Goal: Information Seeking & Learning: Learn about a topic

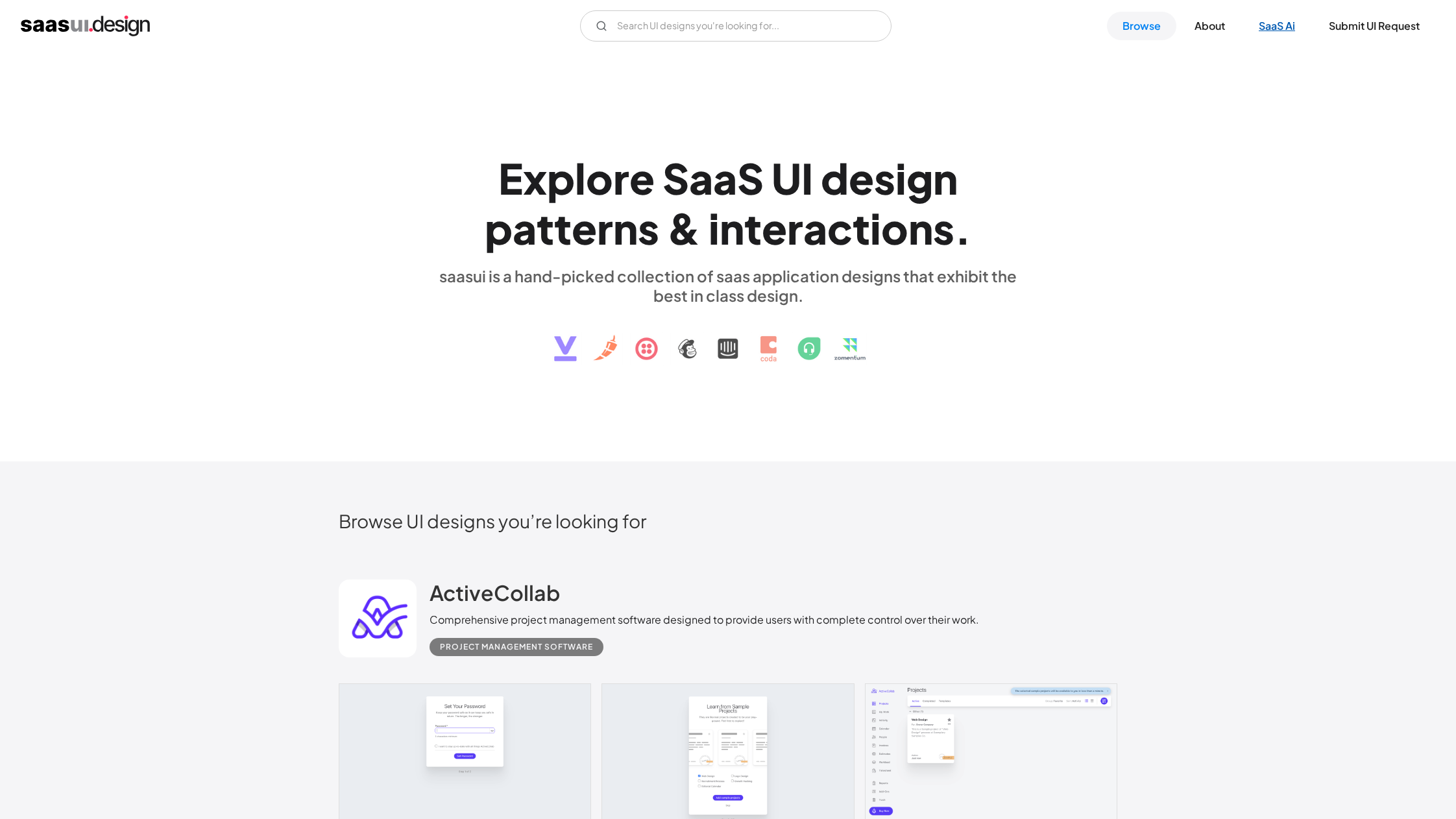
click at [1272, 26] on link "SaaS Ai" at bounding box center [1277, 26] width 67 height 29
click at [1144, 30] on link "Browse" at bounding box center [1141, 26] width 69 height 29
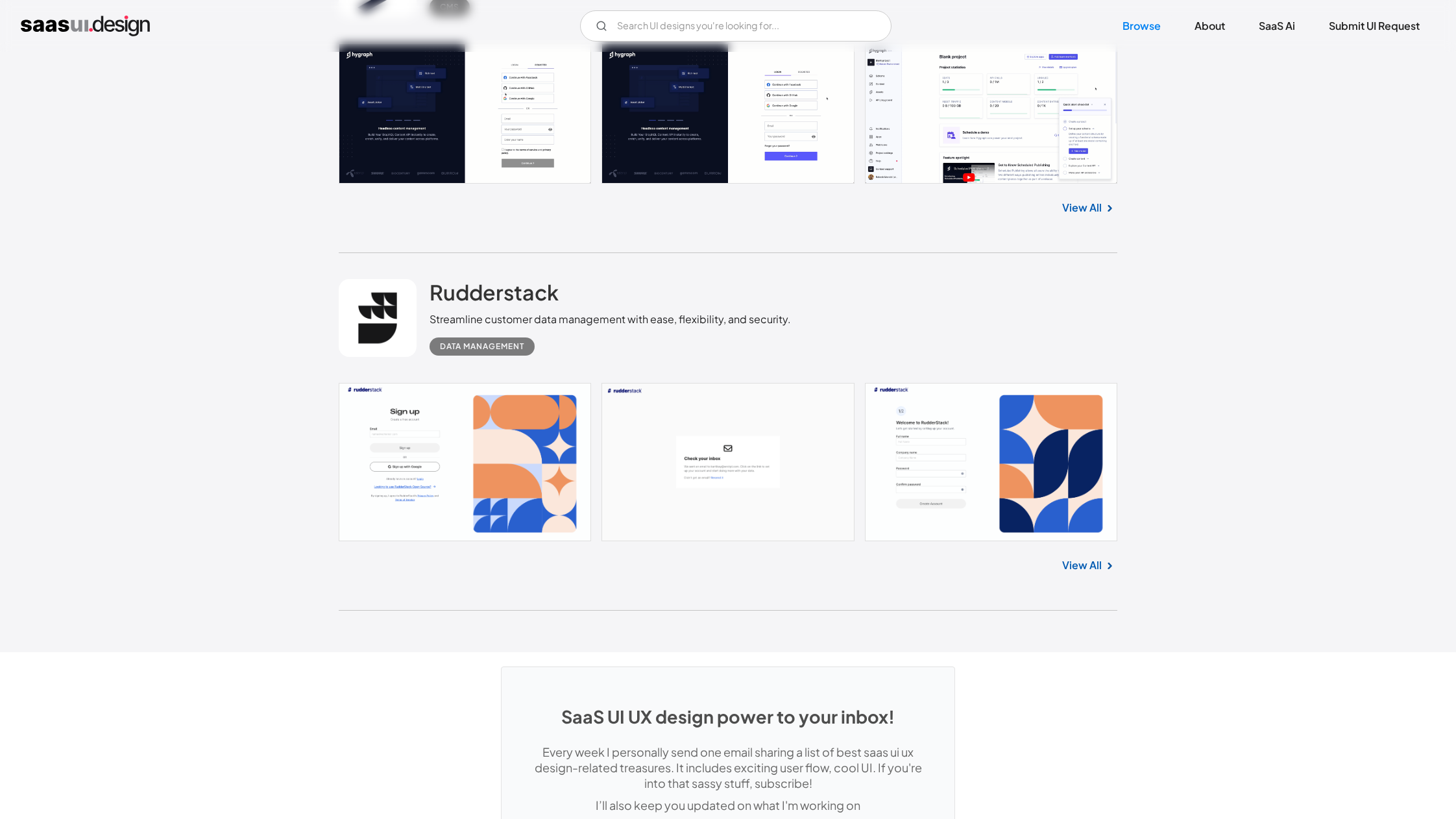
scroll to position [34436, 0]
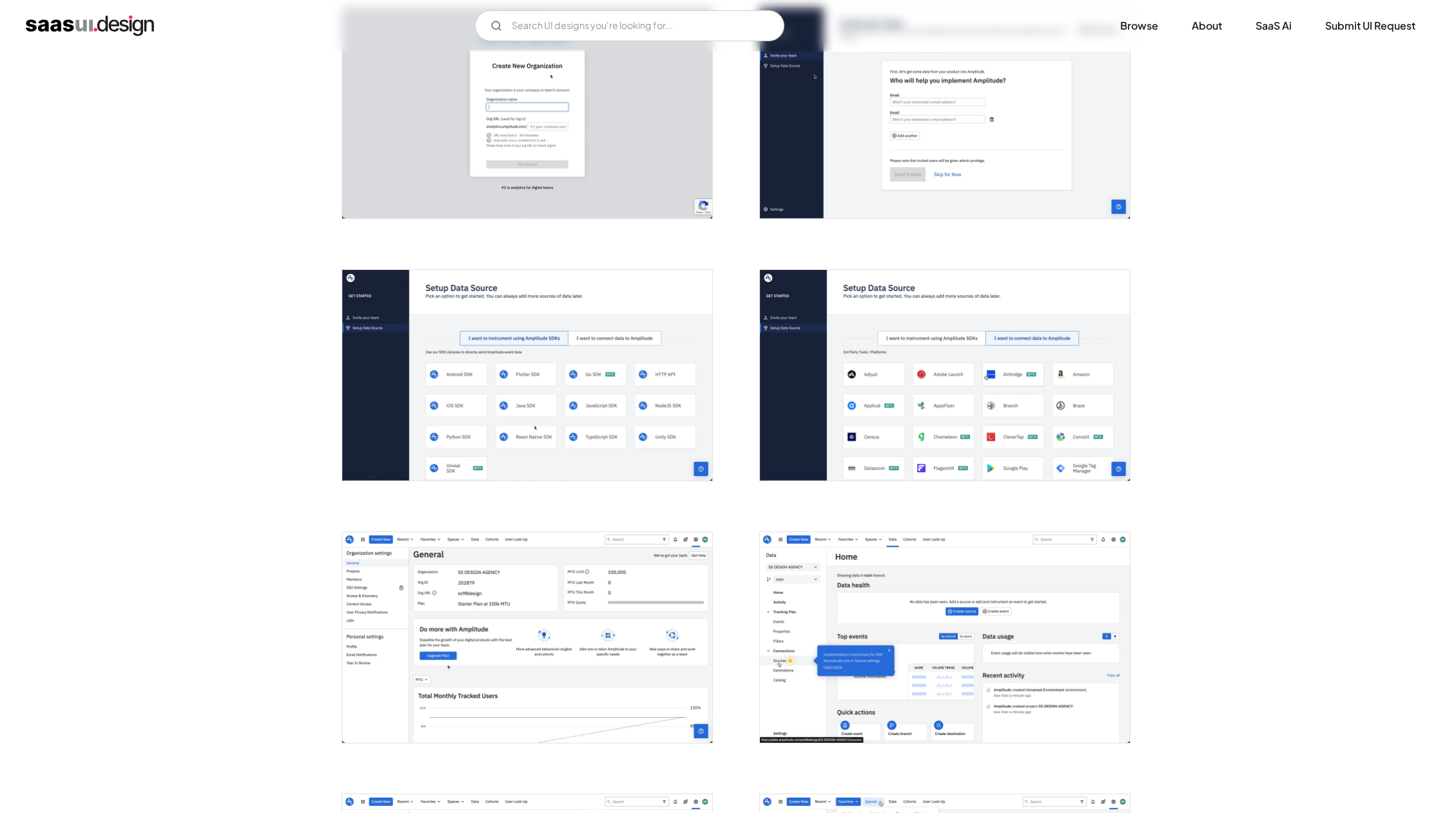
scroll to position [834, 0]
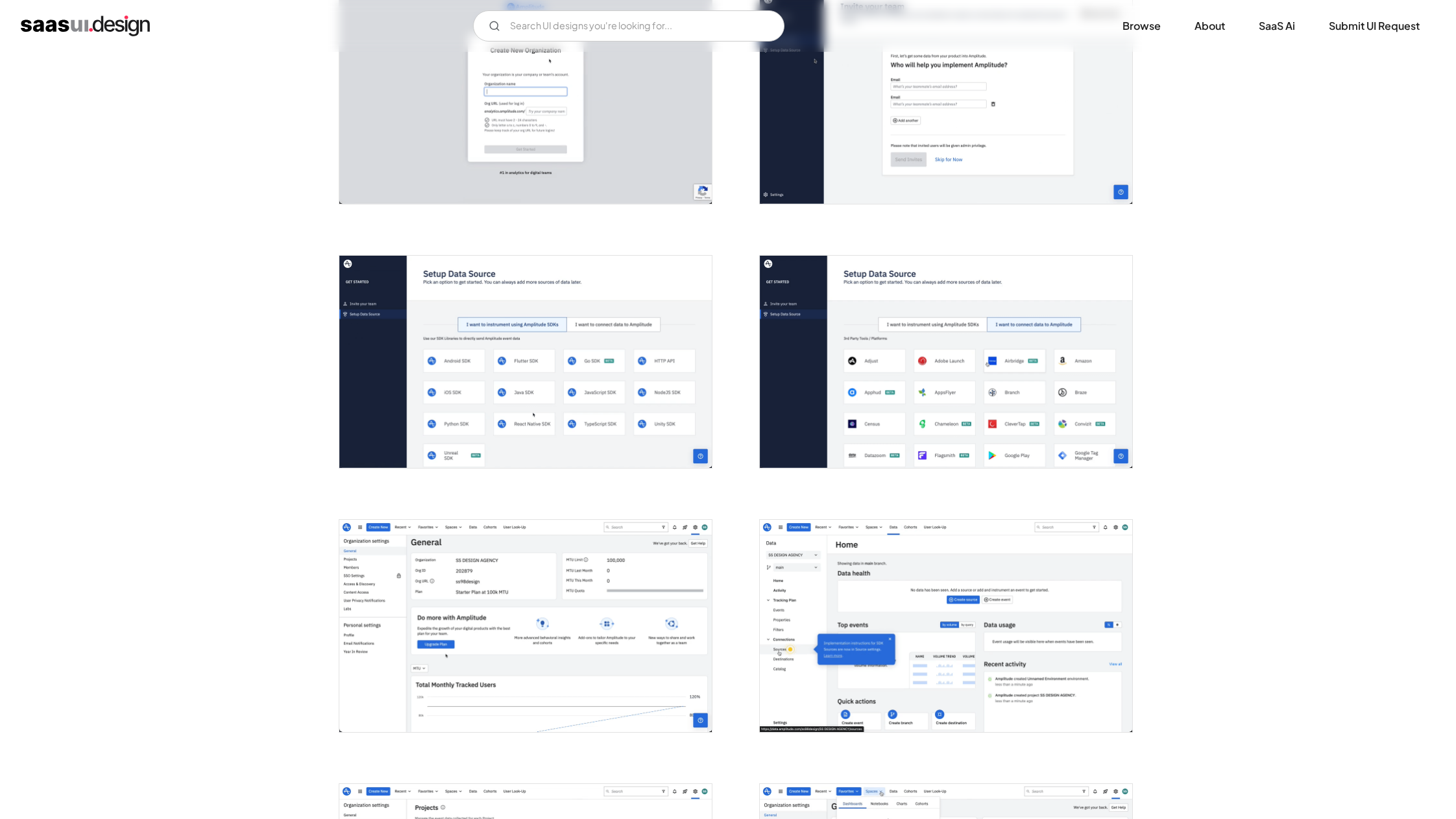
click at [570, 323] on img "open lightbox" at bounding box center [526, 361] width 372 height 212
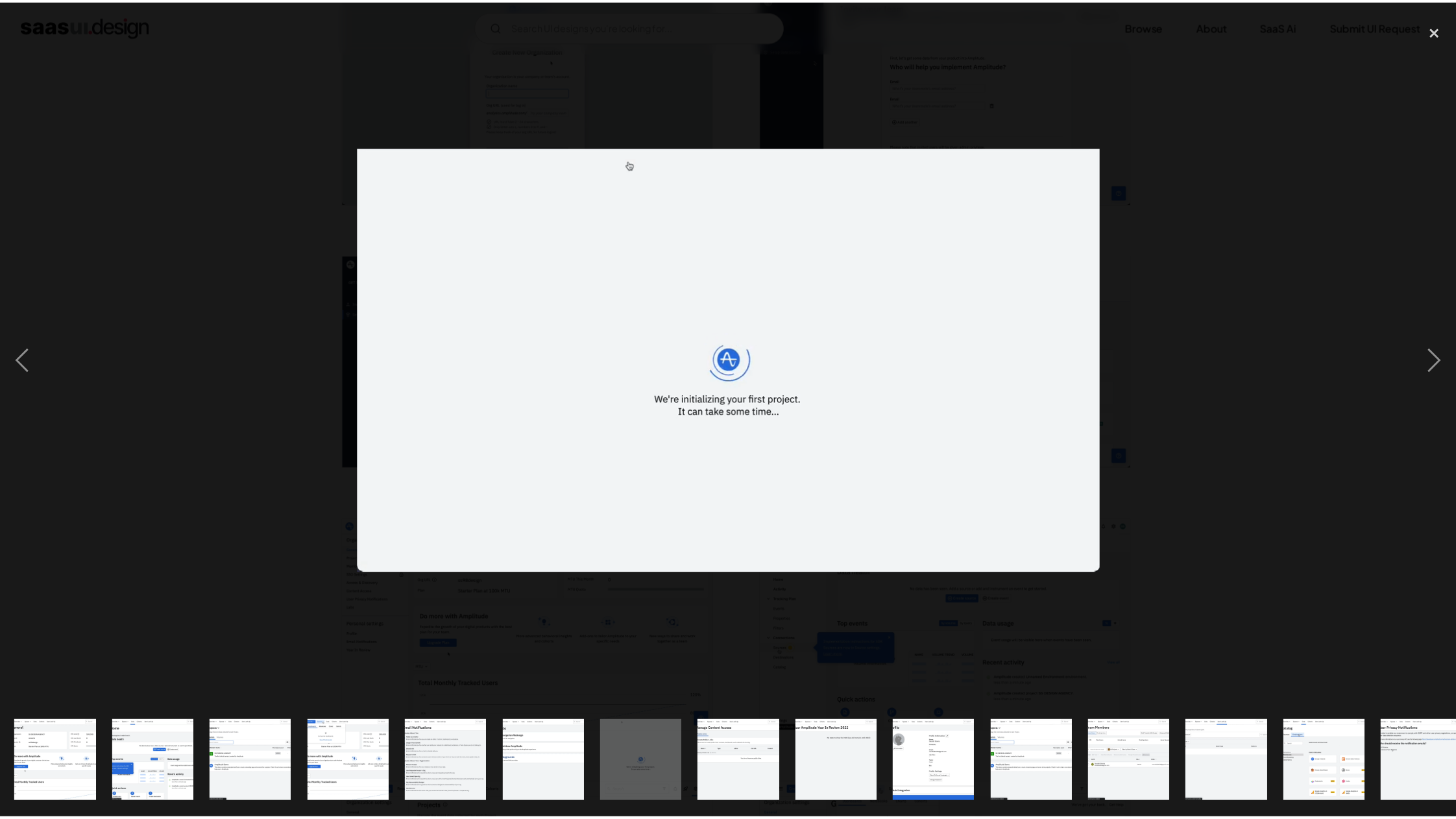
scroll to position [0, 811]
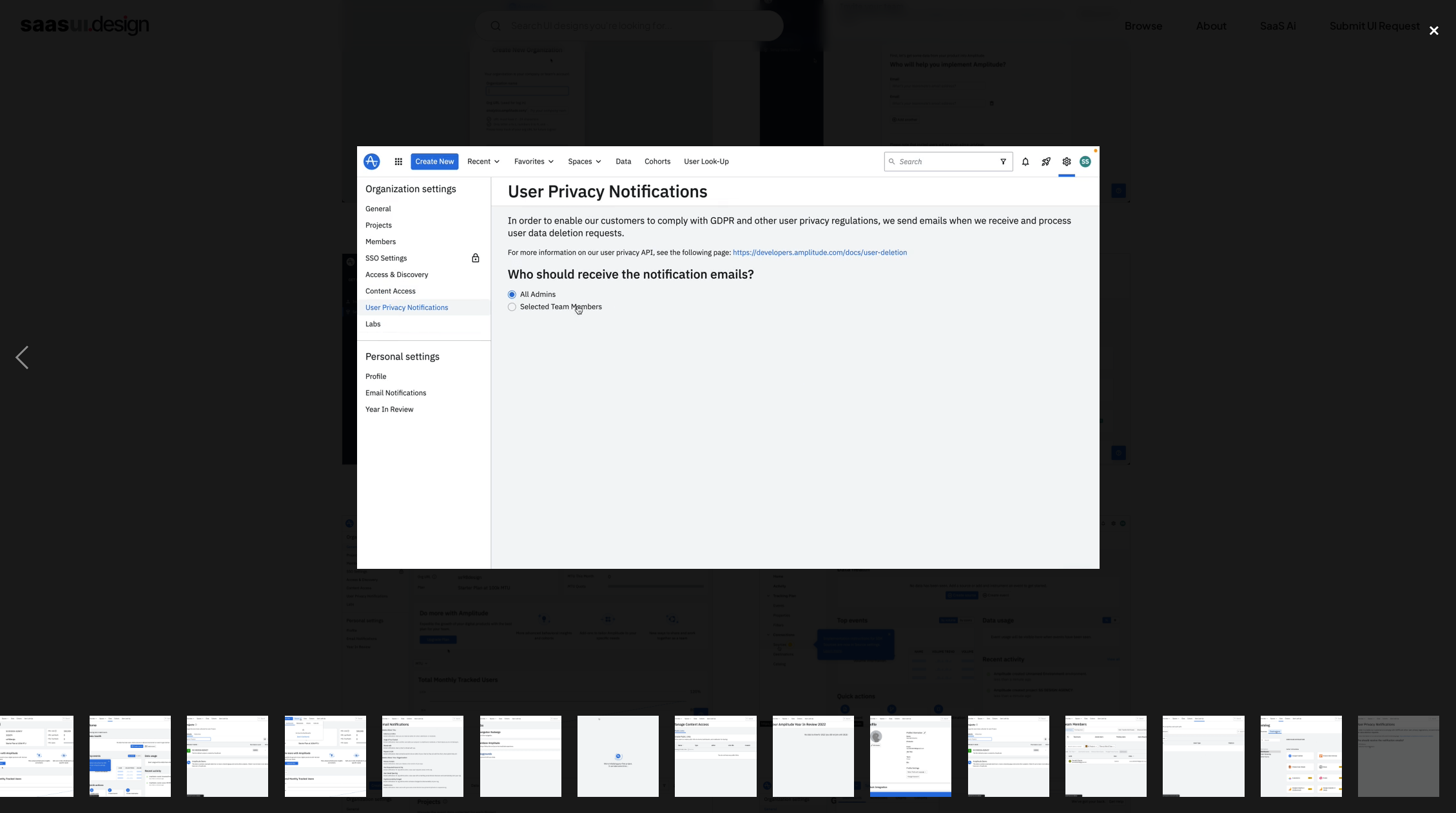
click at [1446, 28] on div "close lightbox" at bounding box center [1435, 30] width 44 height 29
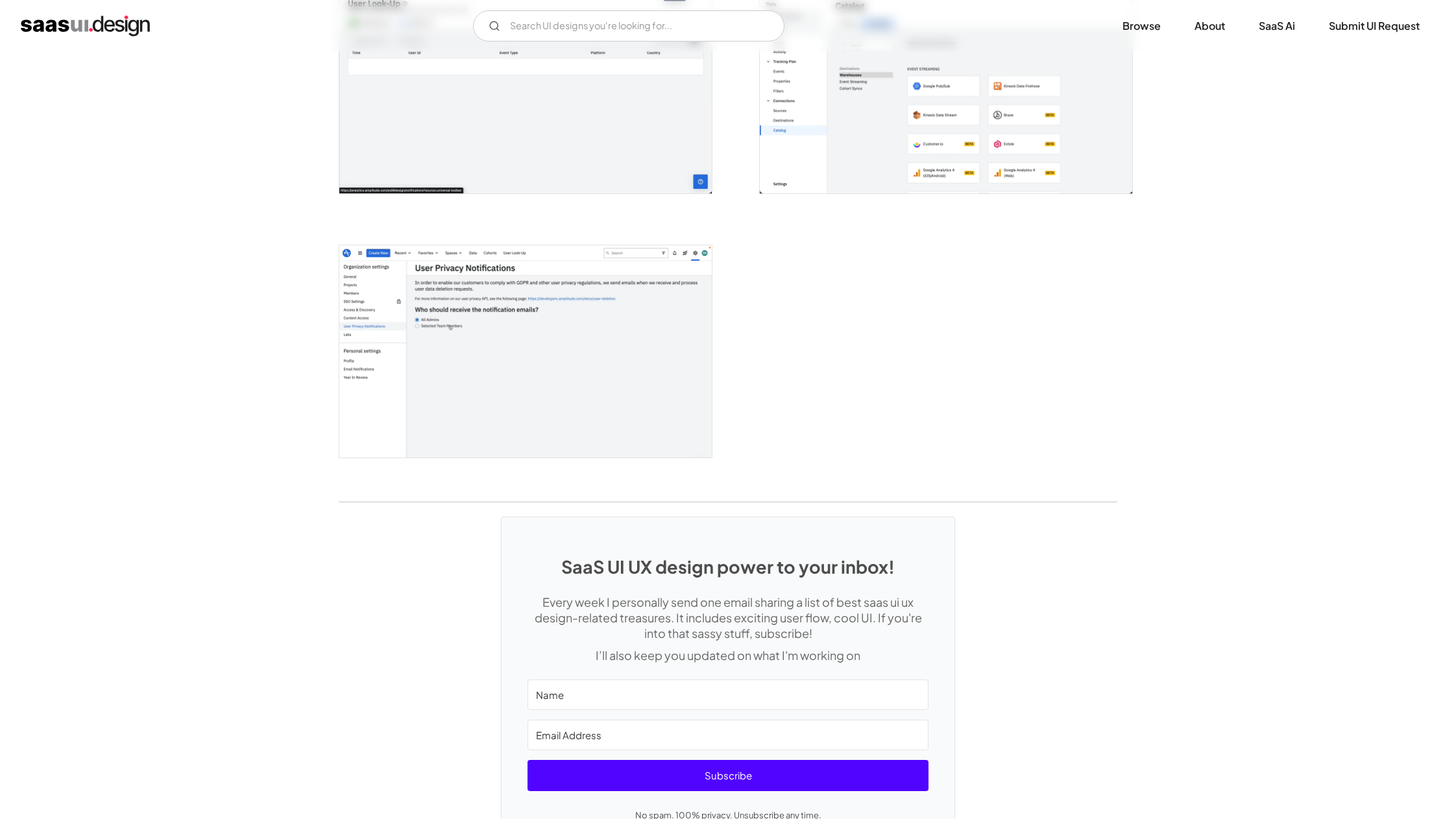
scroll to position [3072, 0]
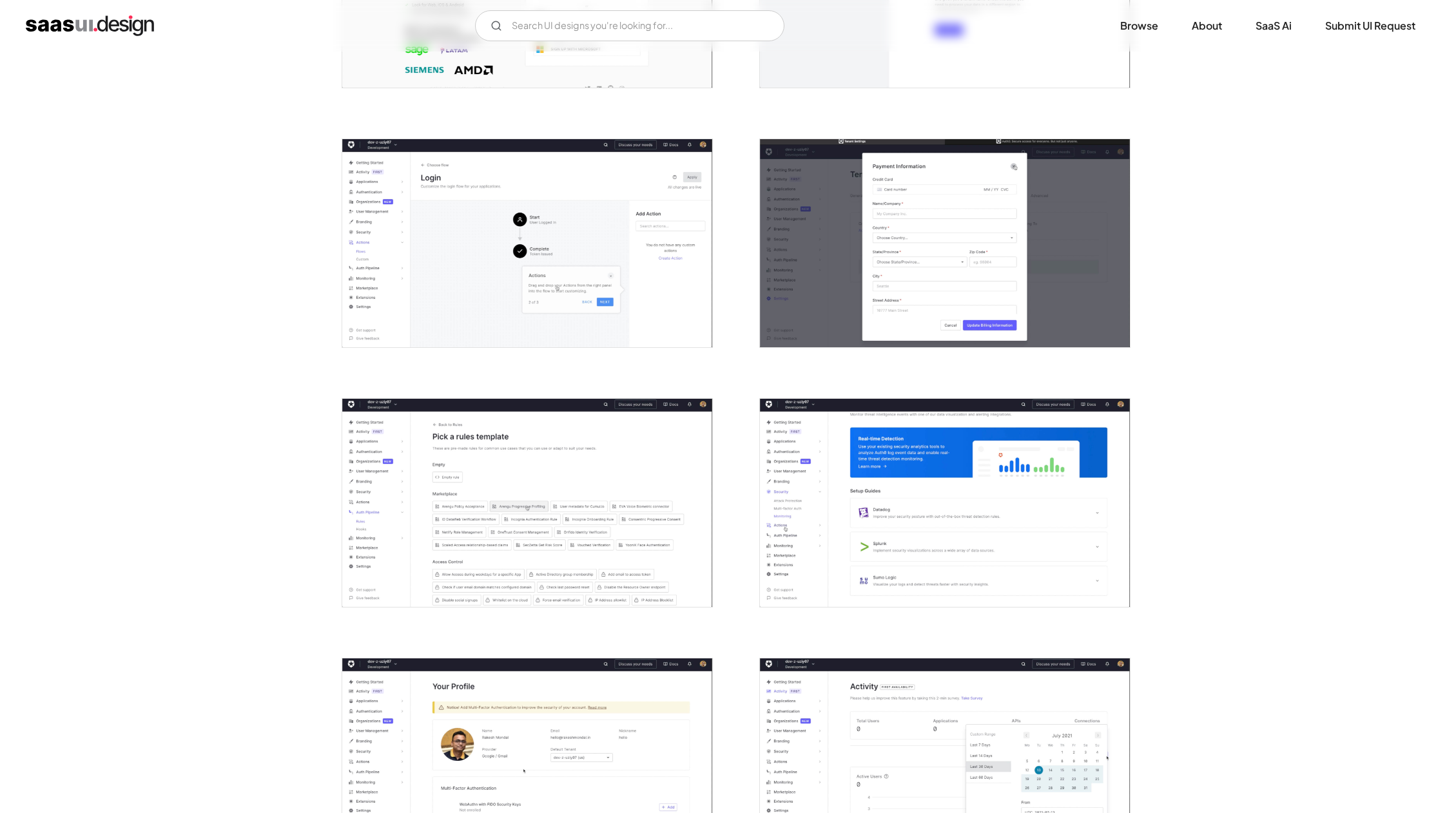
scroll to position [430, 0]
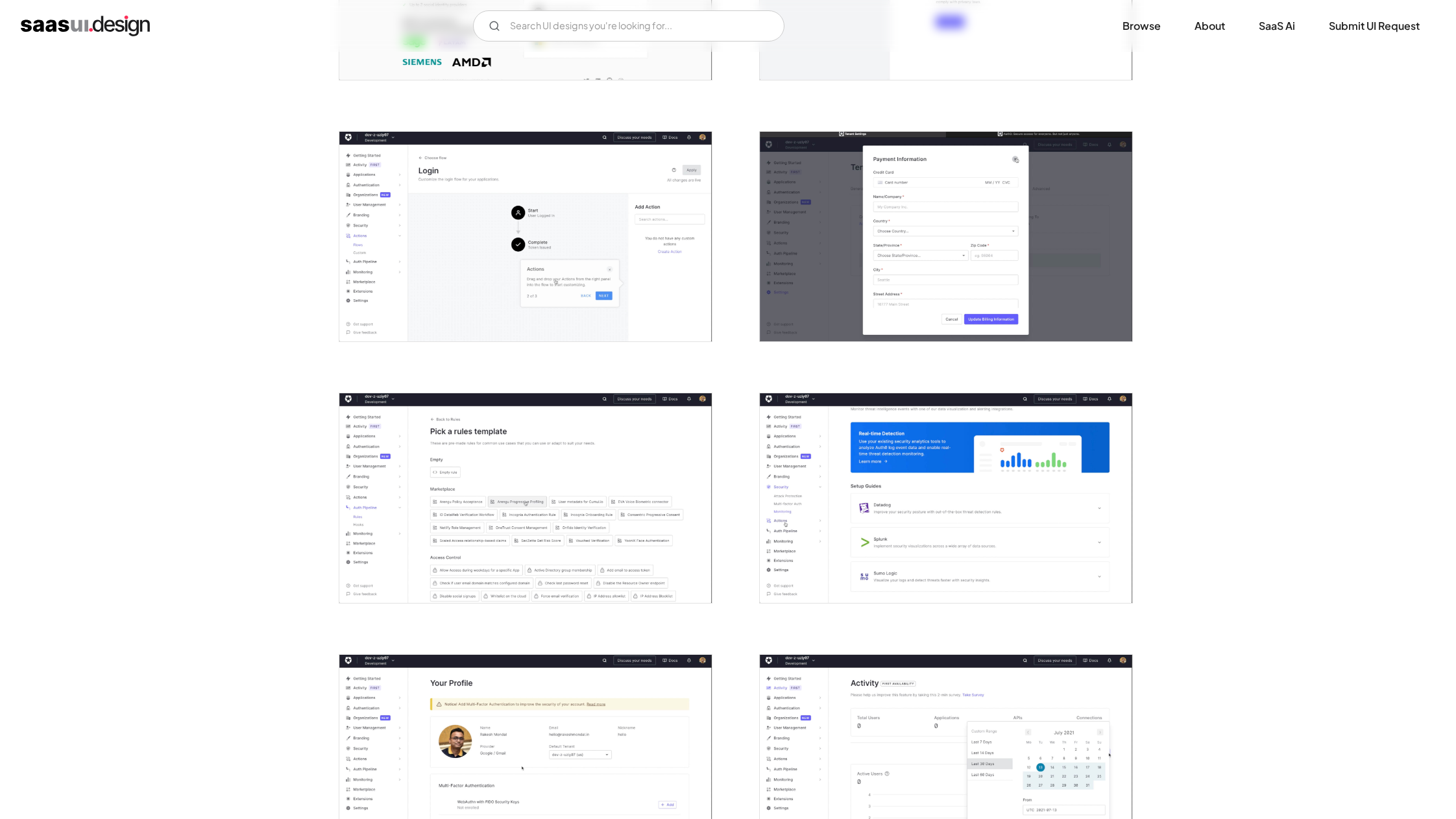
click at [625, 235] on img "open lightbox" at bounding box center [526, 236] width 372 height 210
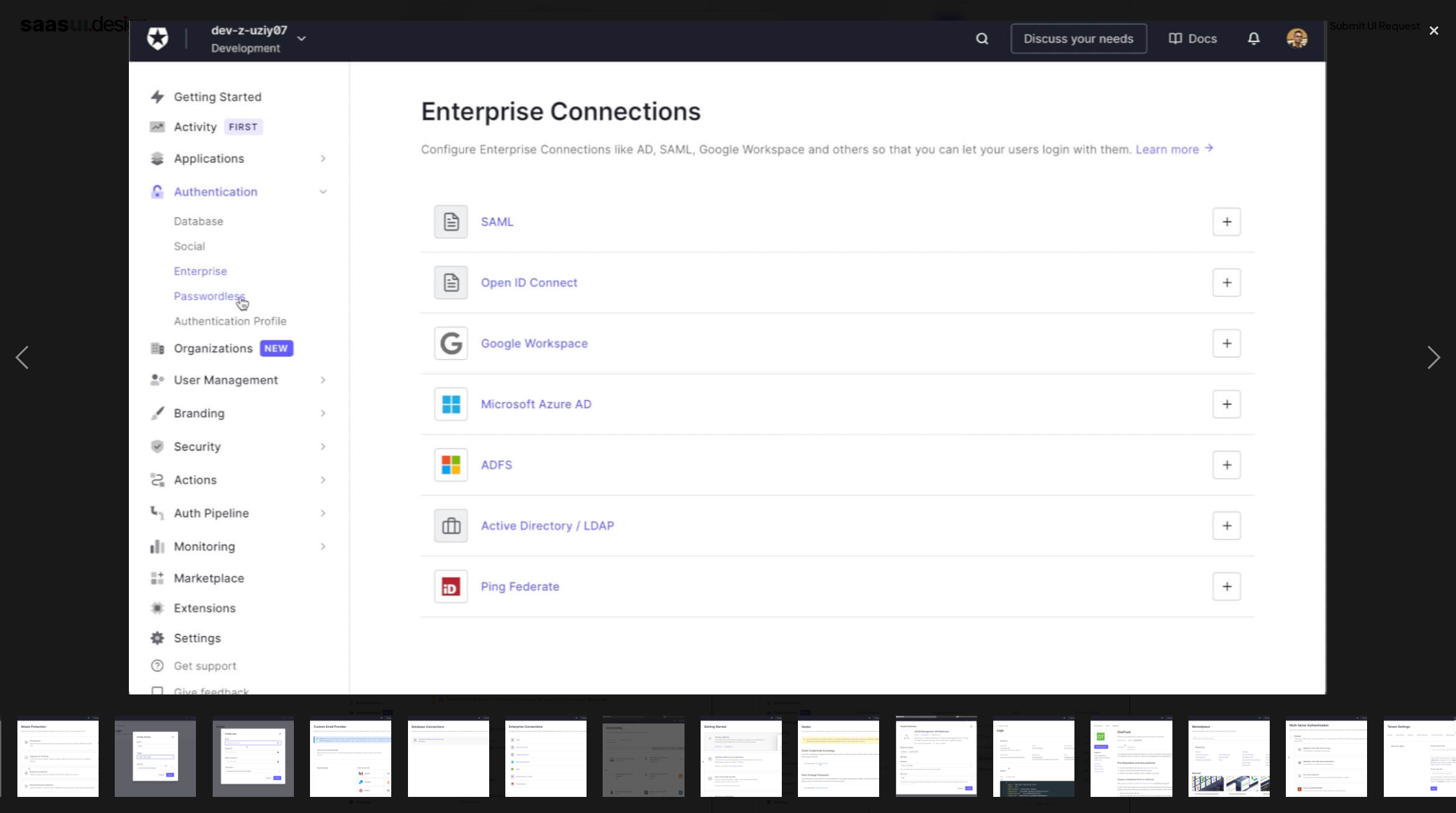
scroll to position [0, 902]
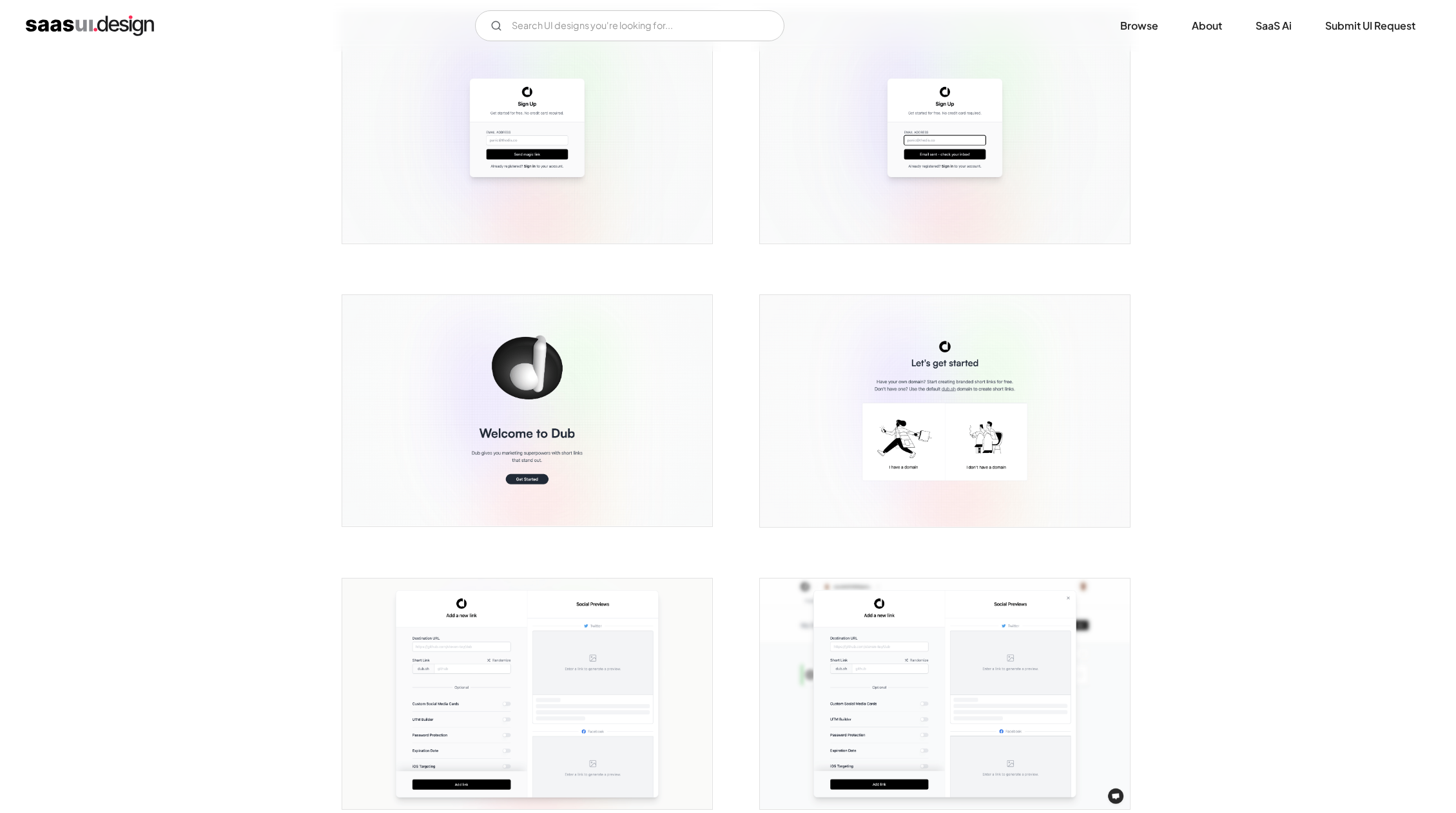
scroll to position [496, 0]
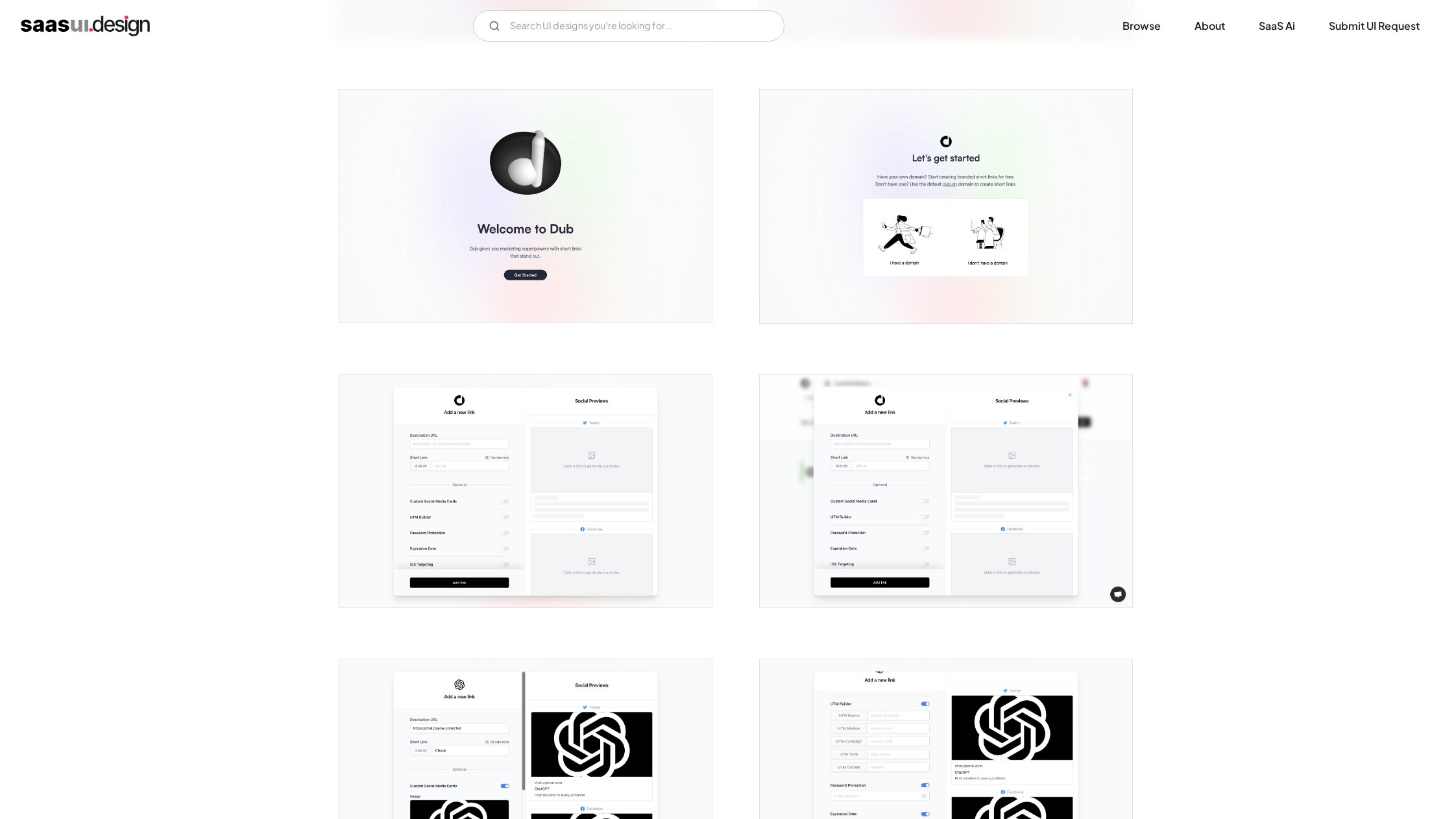
click at [585, 440] on img "open lightbox" at bounding box center [526, 492] width 372 height 233
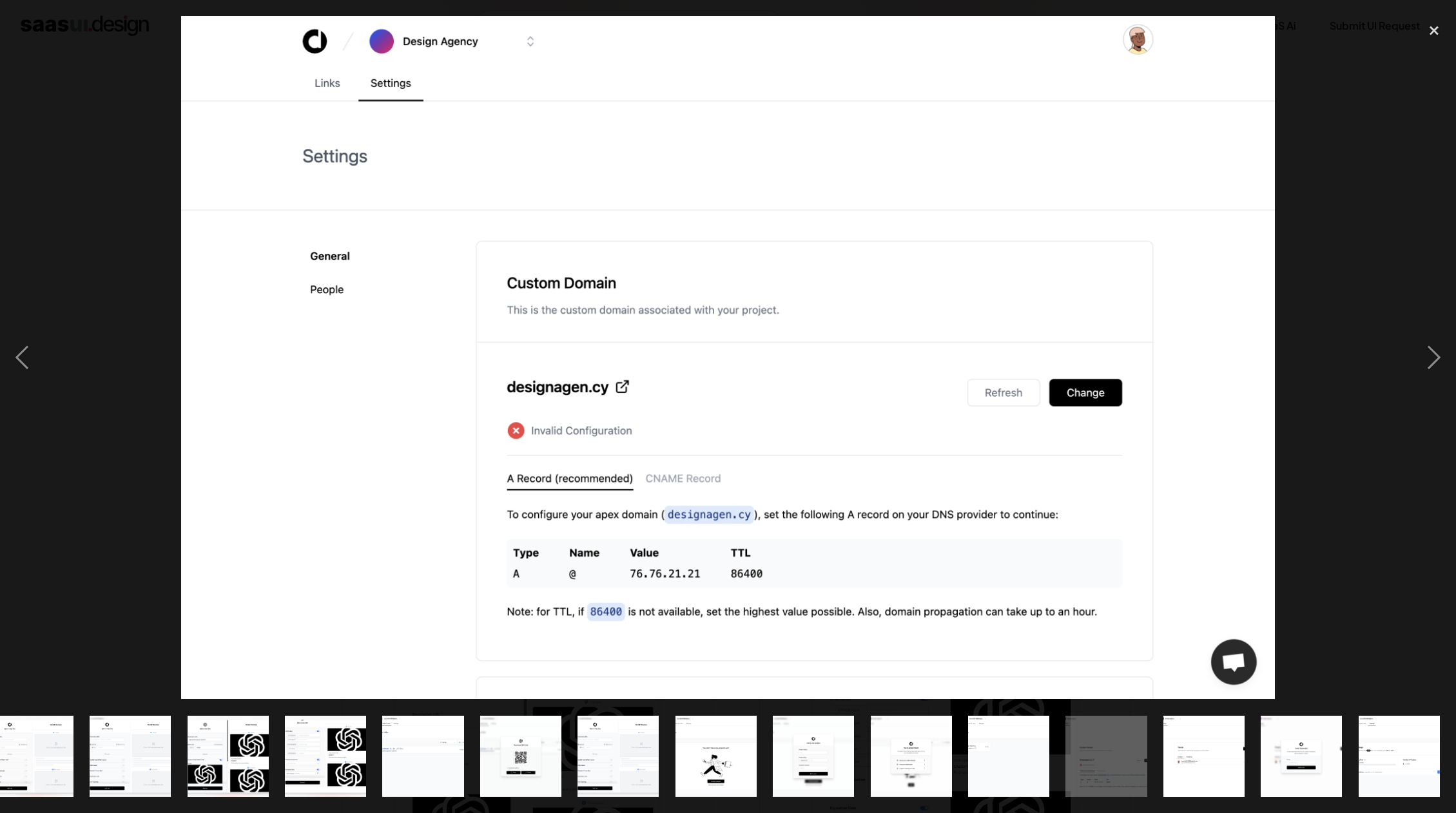
scroll to position [0, 414]
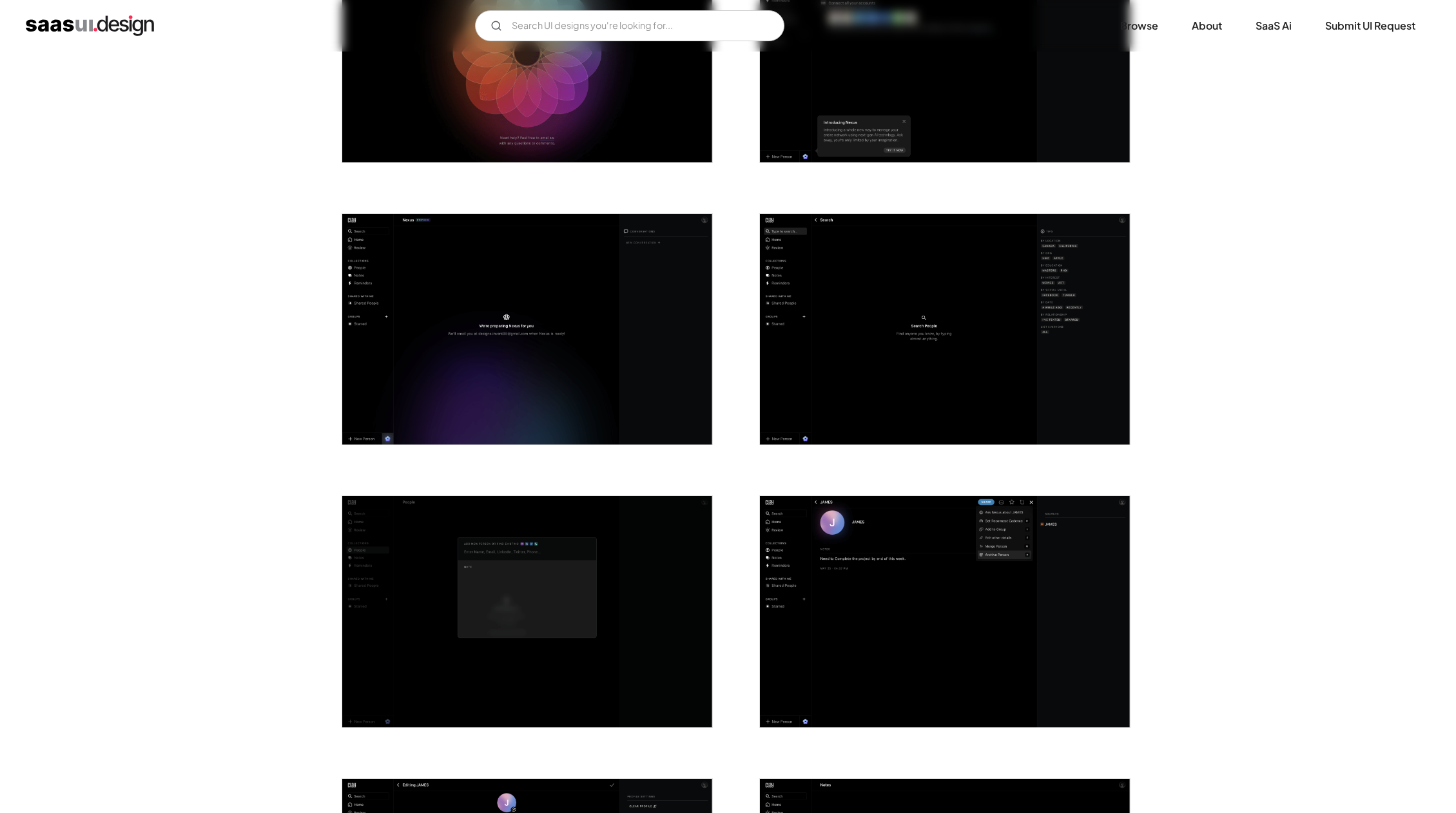
scroll to position [1982, 0]
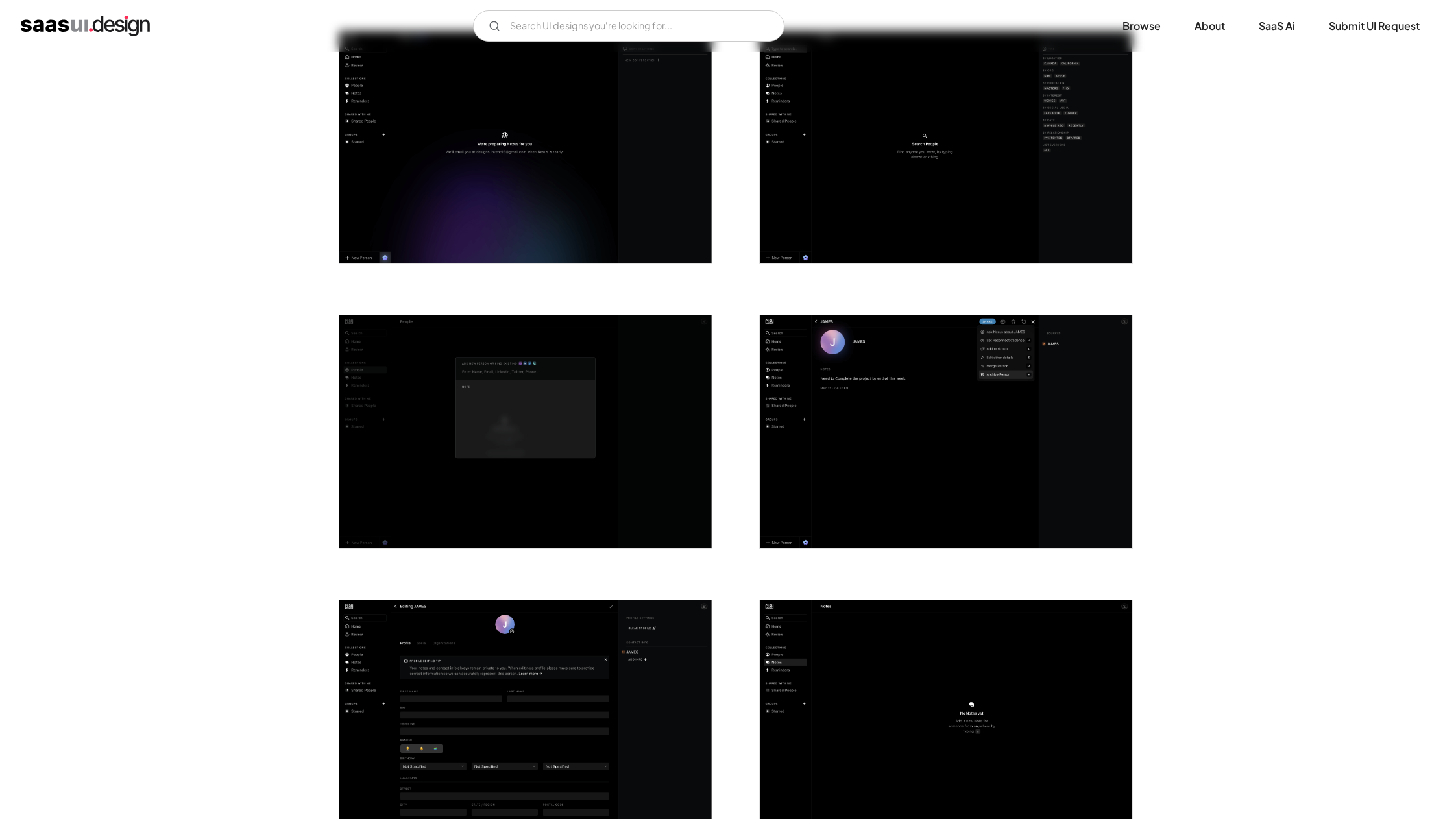
click at [995, 196] on img "open lightbox" at bounding box center [946, 148] width 372 height 233
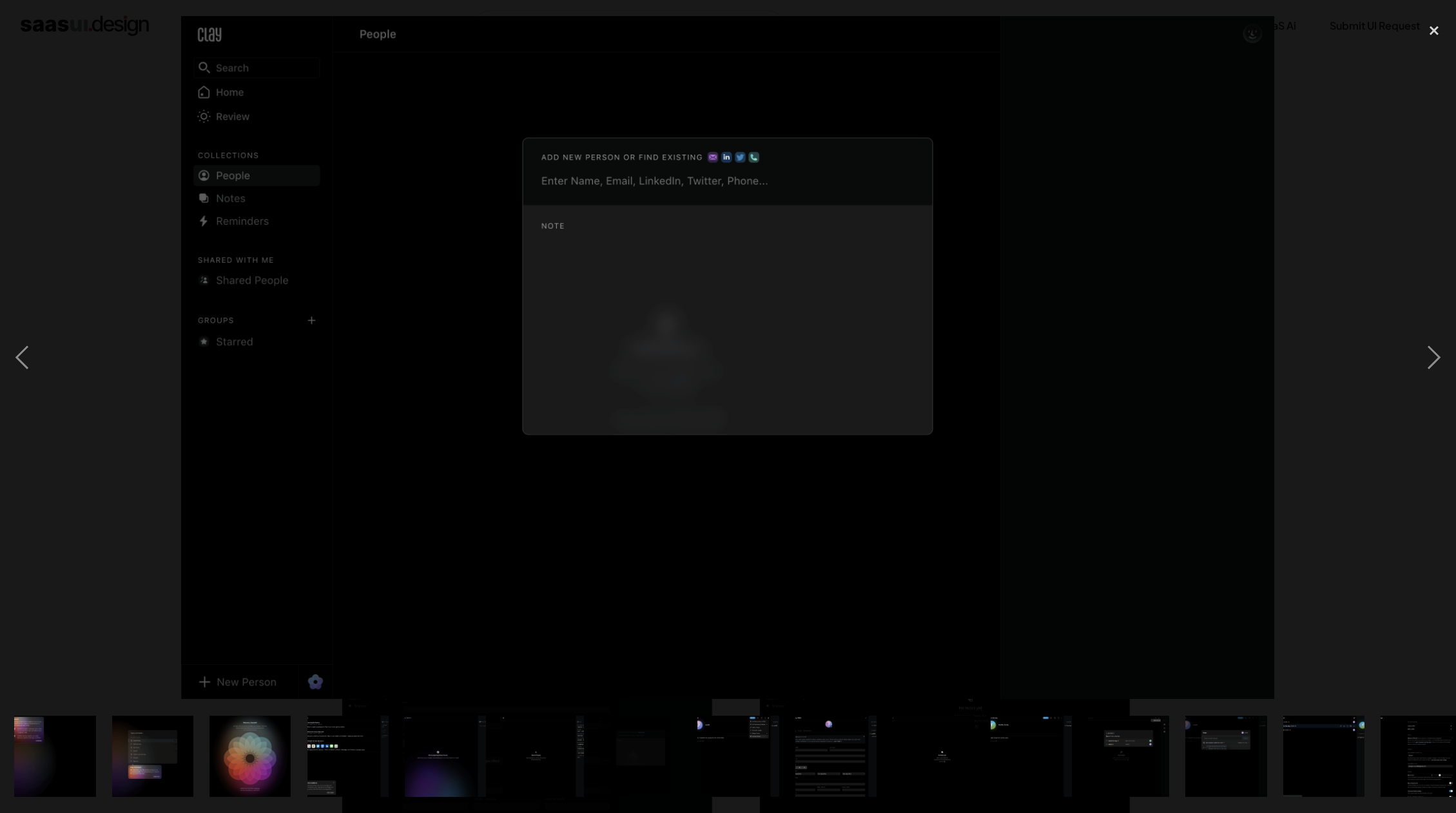
scroll to position [0, 805]
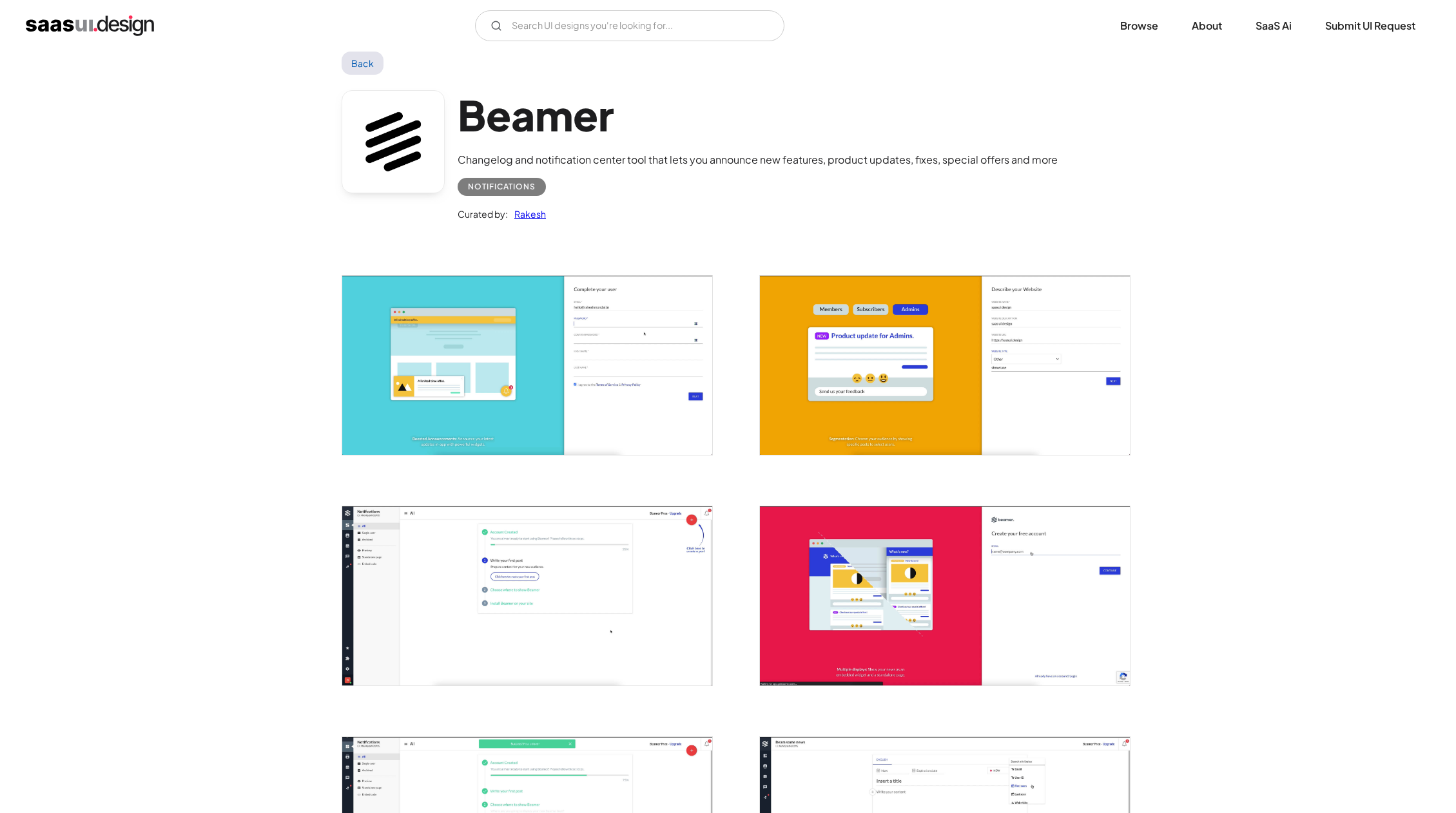
scroll to position [49, 0]
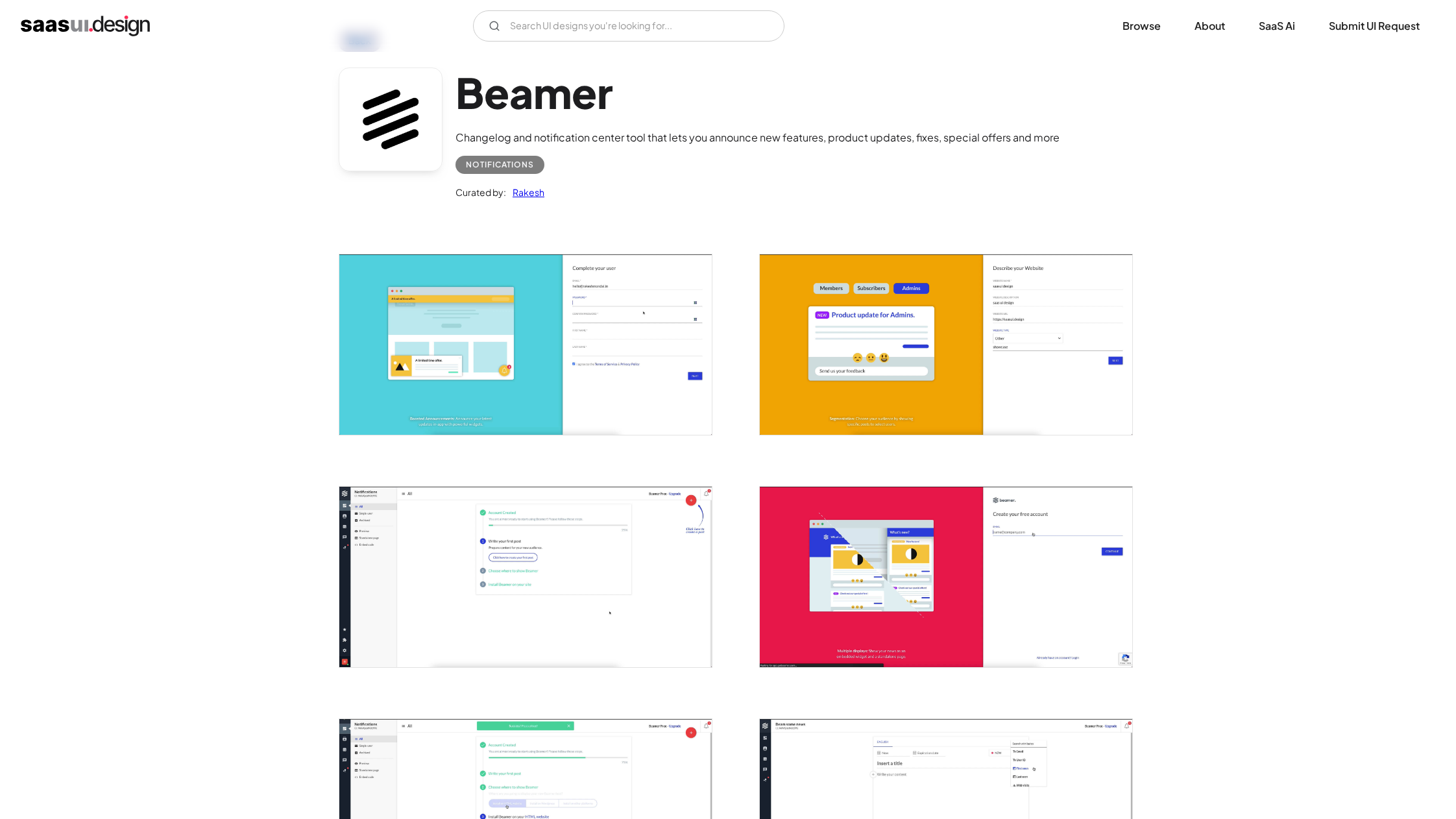
click at [842, 317] on img "open lightbox" at bounding box center [946, 345] width 372 height 180
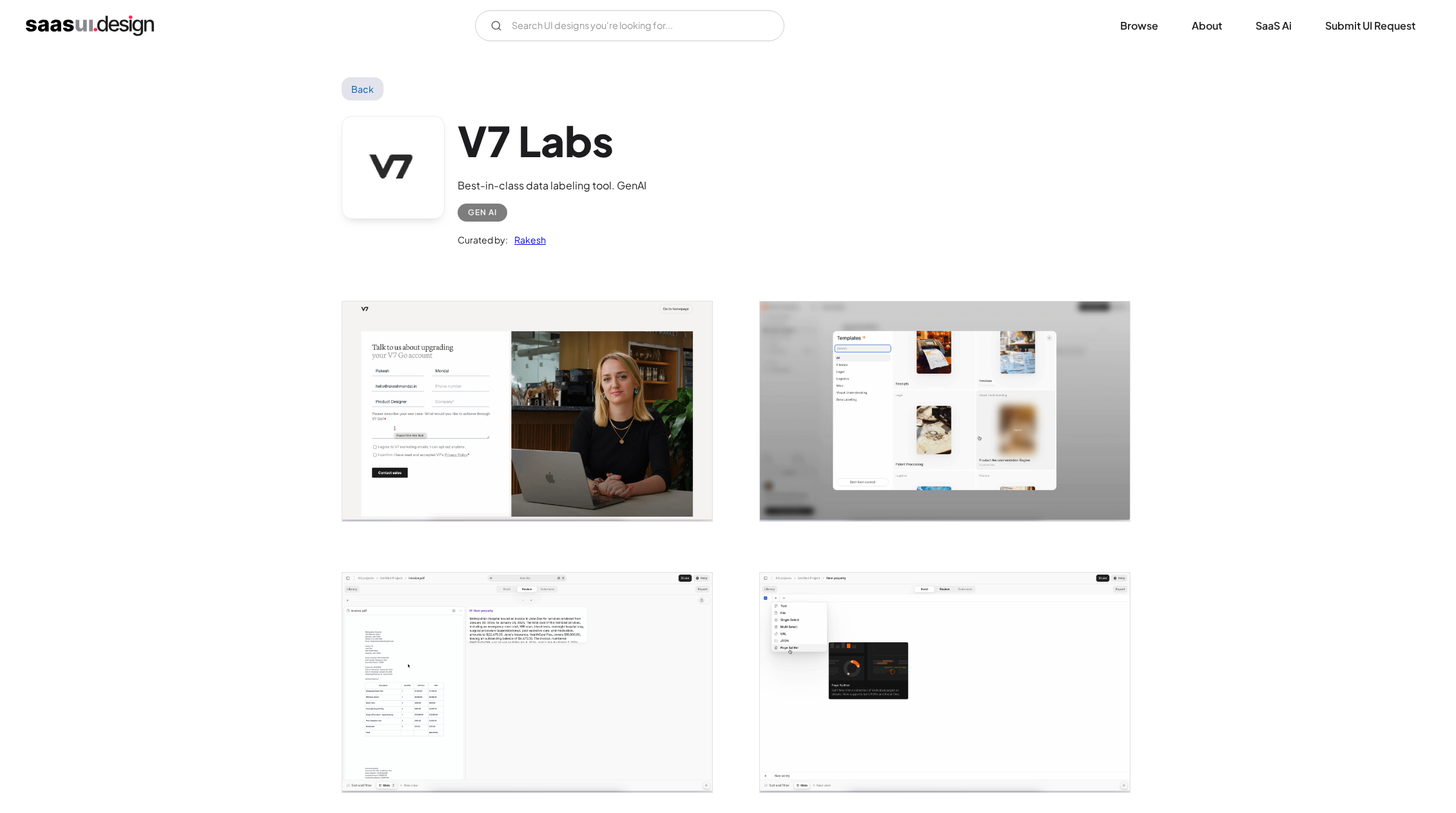
scroll to position [243, 0]
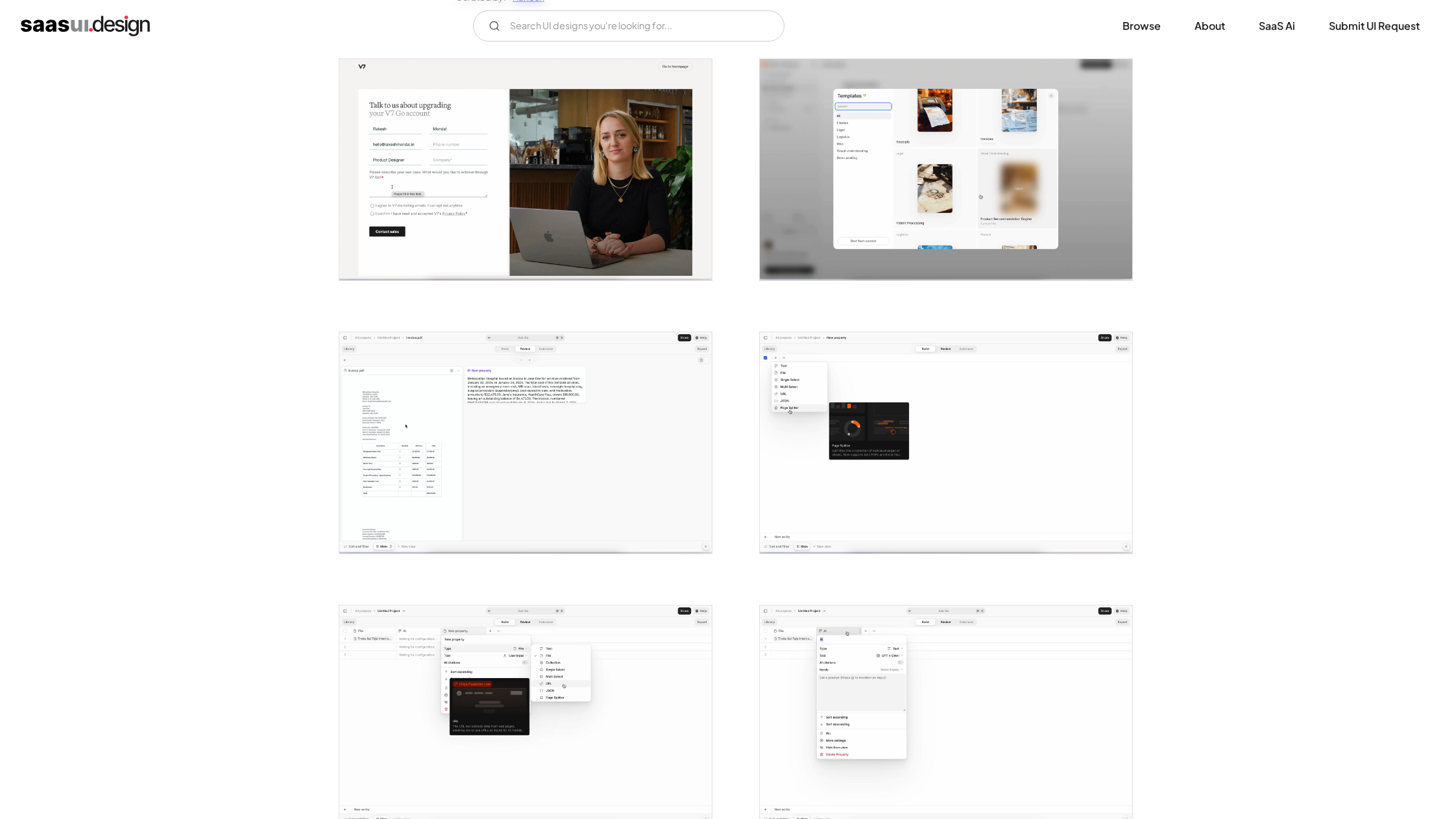
click at [587, 430] on img "open lightbox" at bounding box center [526, 443] width 372 height 222
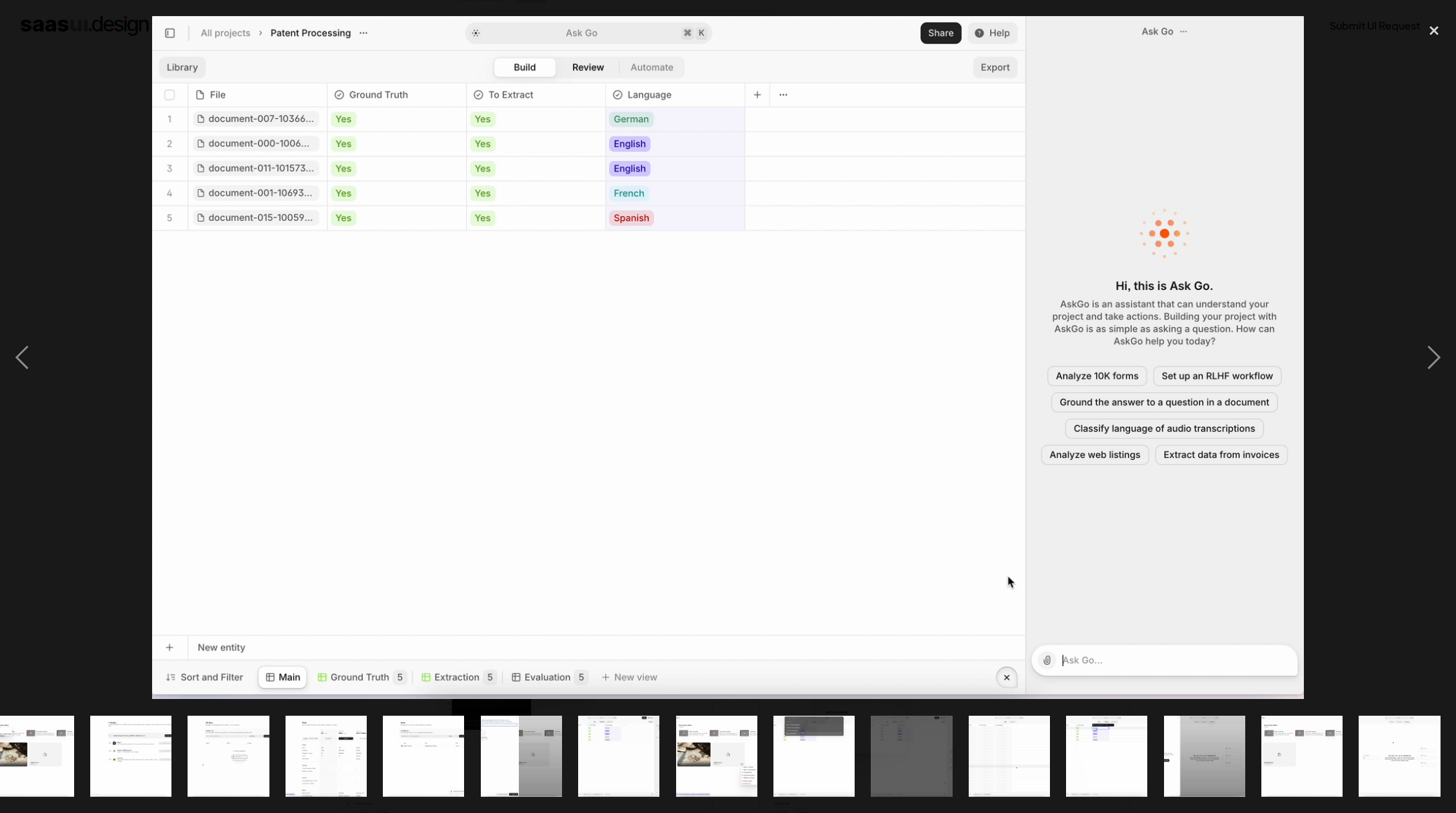
scroll to position [0, 610]
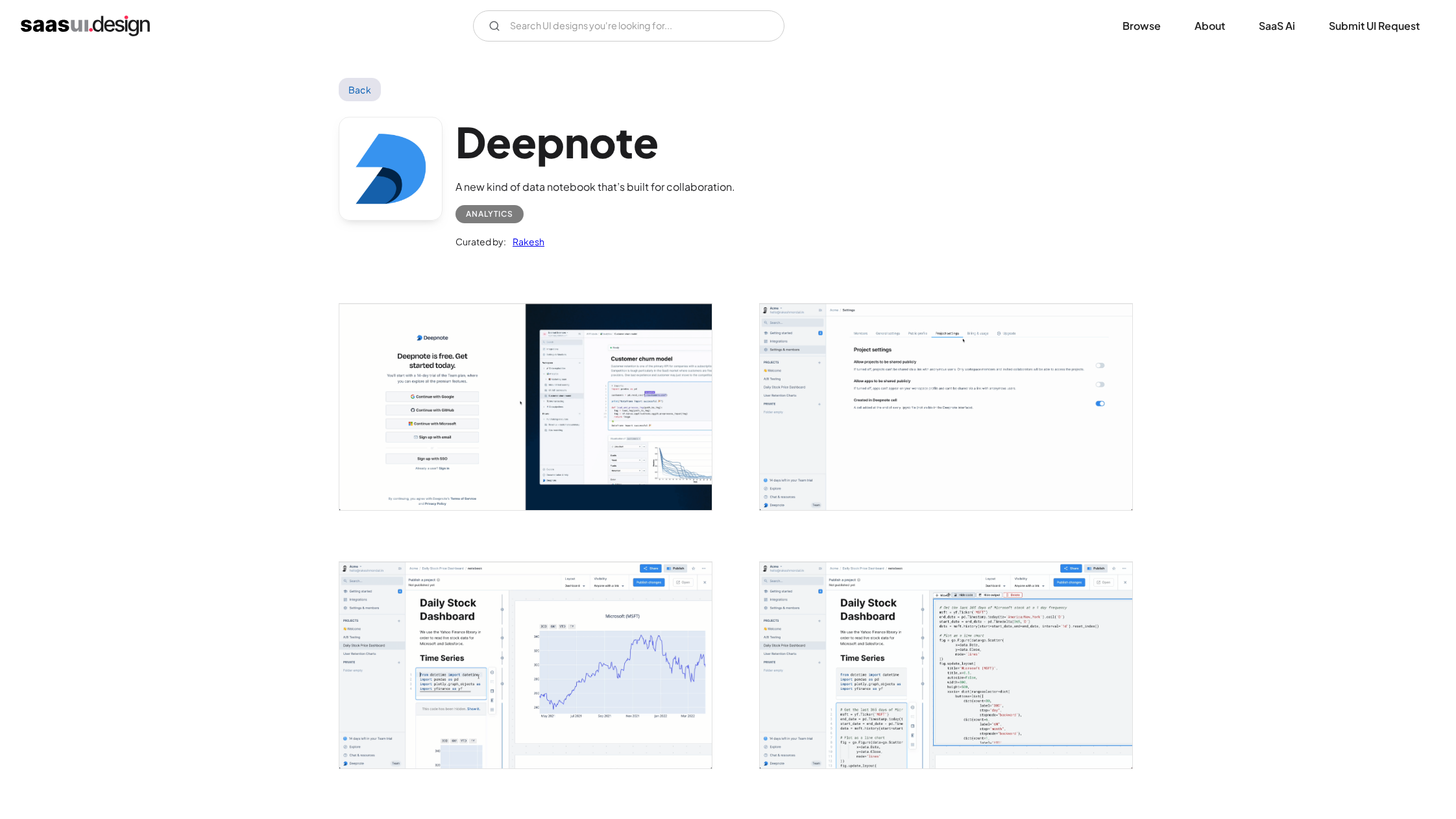
click at [587, 430] on img "open lightbox" at bounding box center [526, 406] width 372 height 206
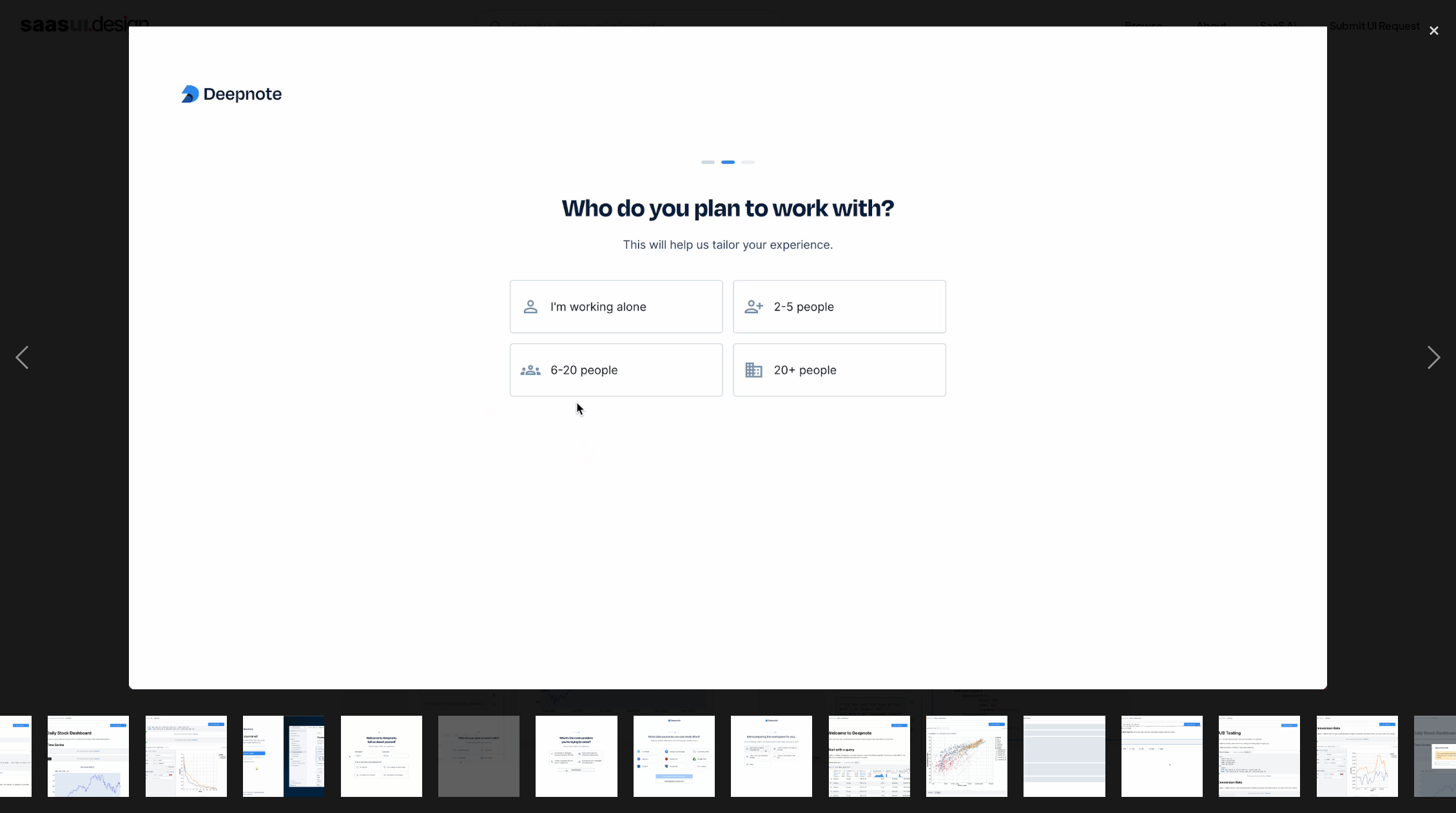
scroll to position [0, 1000]
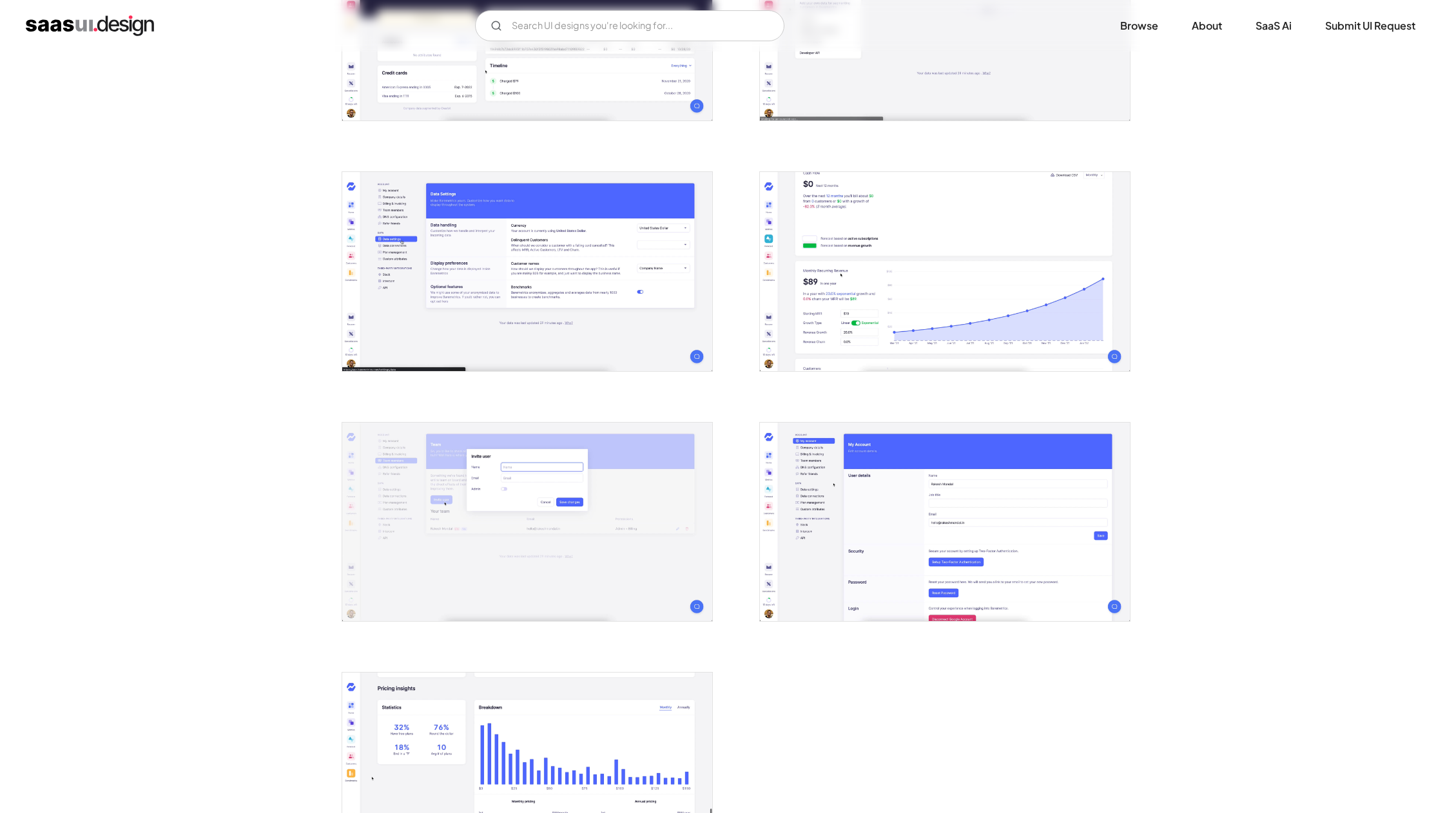
scroll to position [1893, 0]
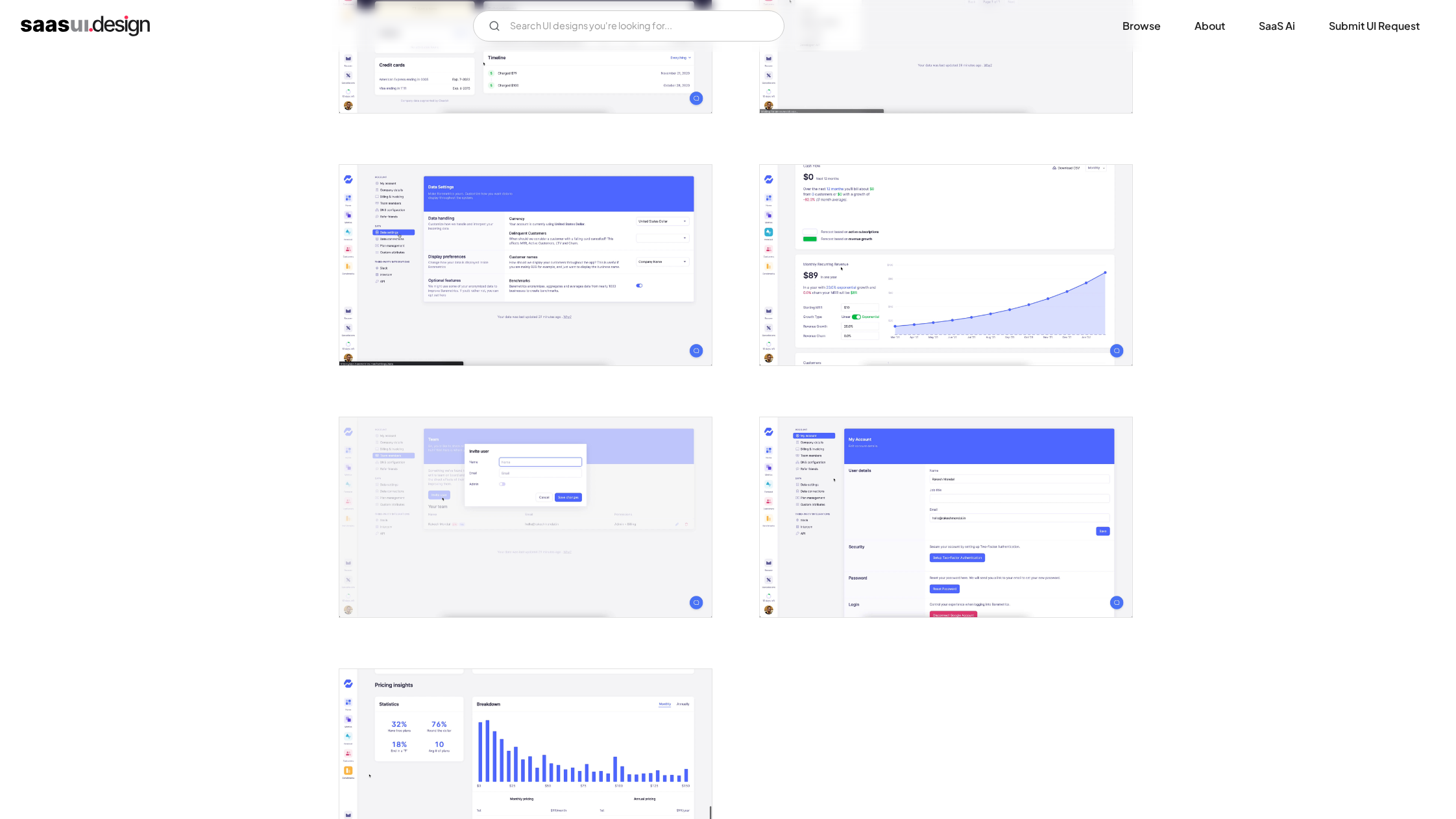
click at [1008, 308] on img "open lightbox" at bounding box center [946, 265] width 372 height 201
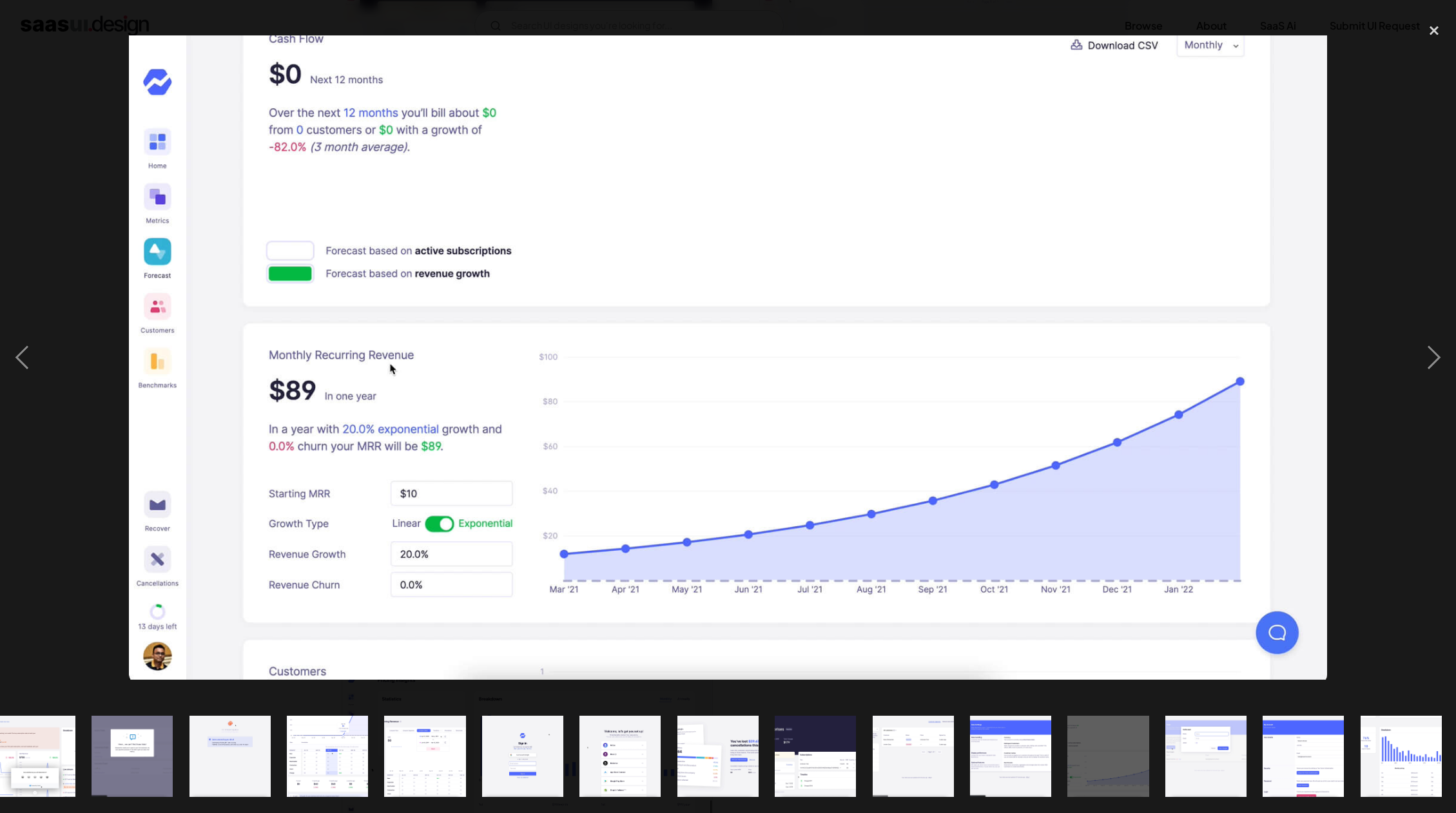
scroll to position [0, 414]
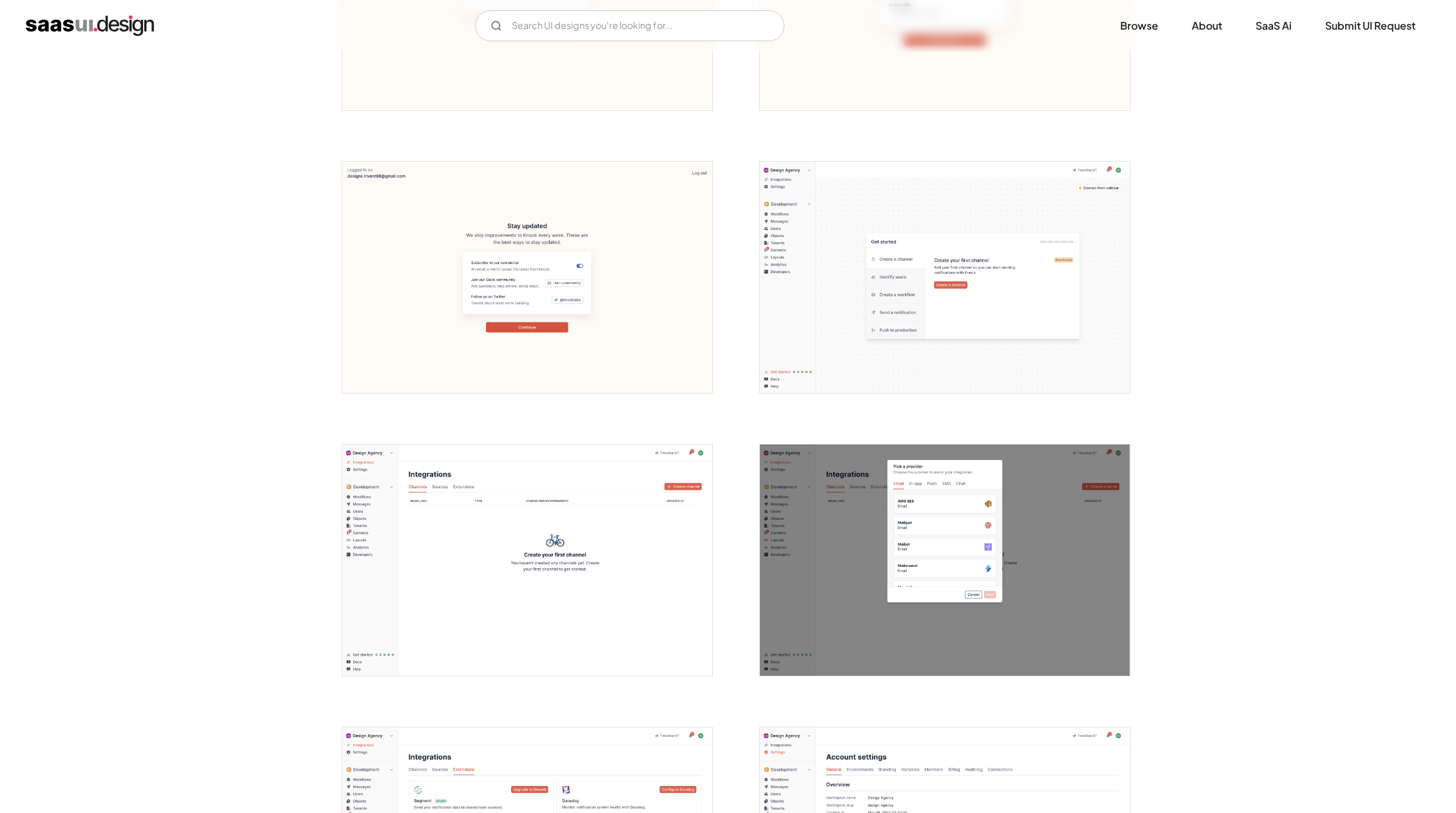
scroll to position [1036, 0]
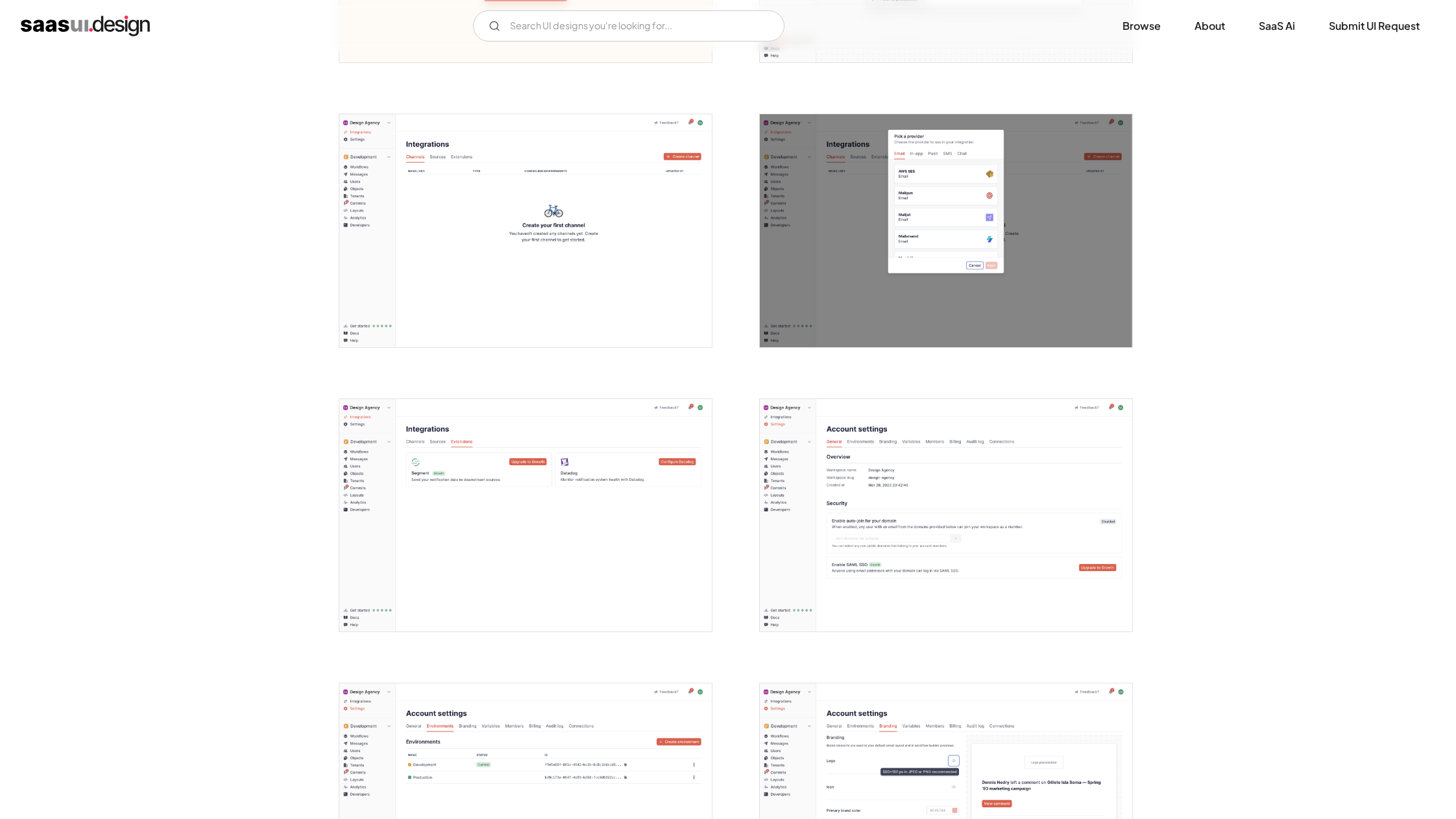
click at [943, 477] on img "open lightbox" at bounding box center [946, 515] width 372 height 233
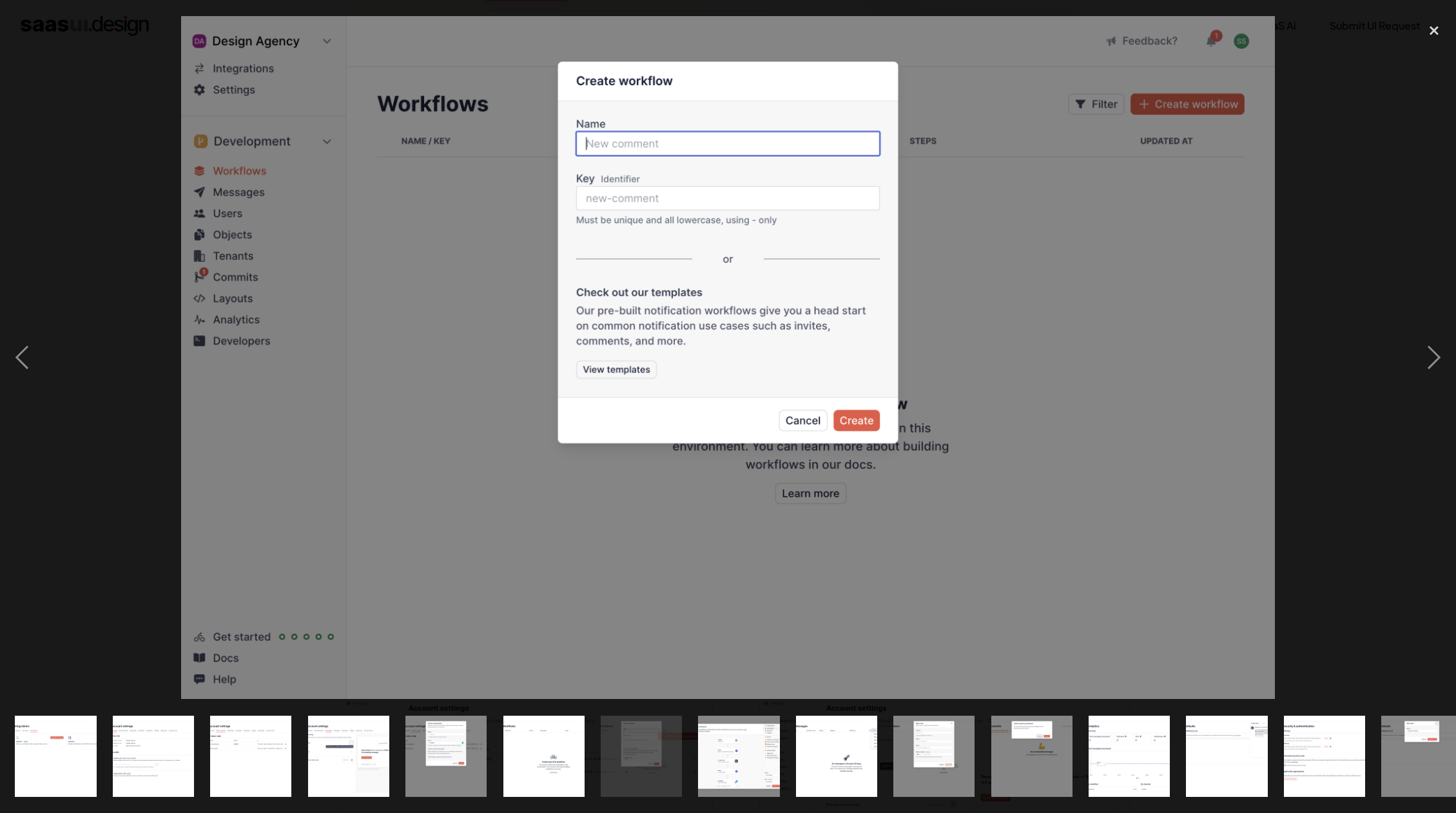
scroll to position [0, 805]
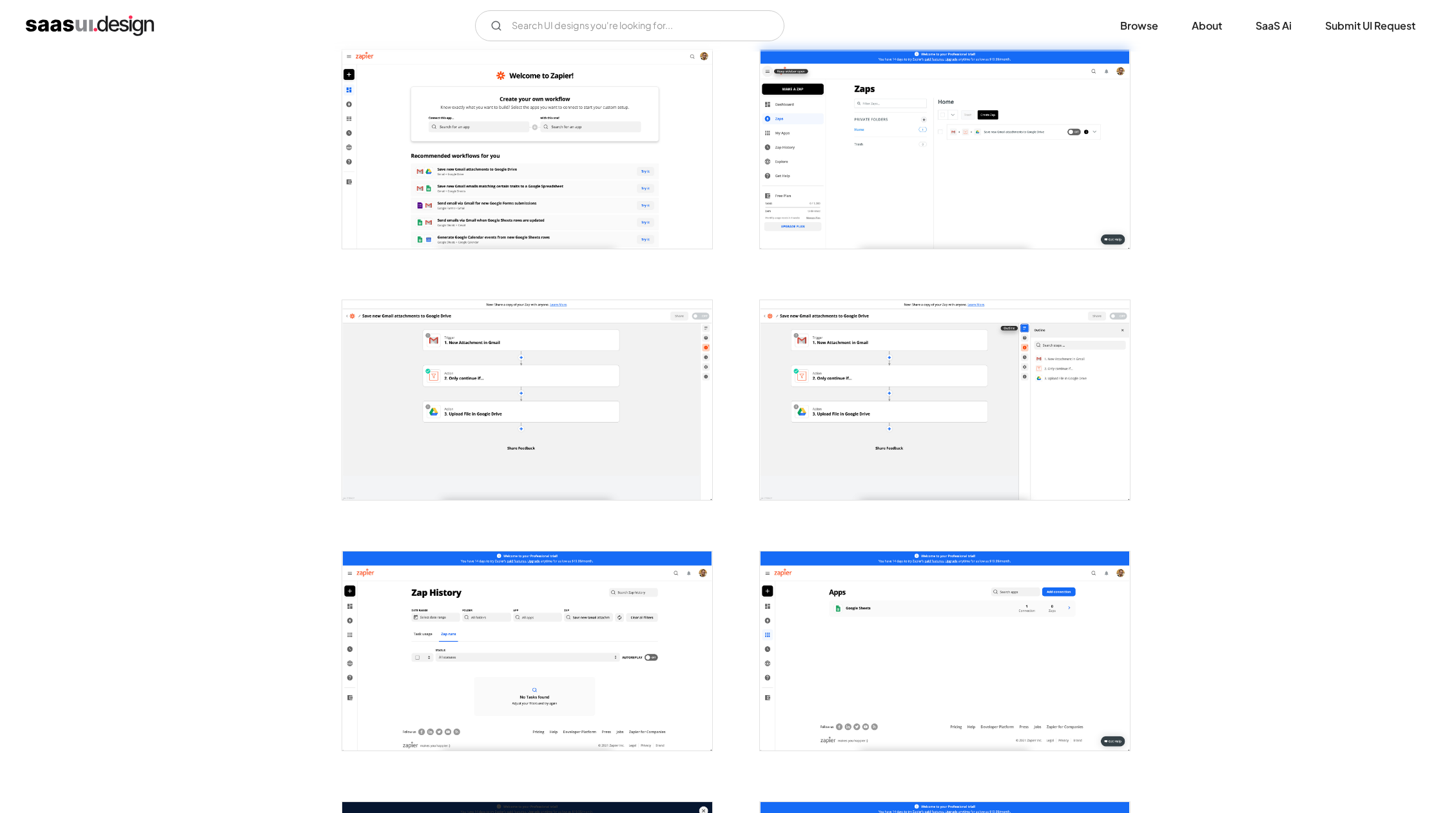
scroll to position [622, 0]
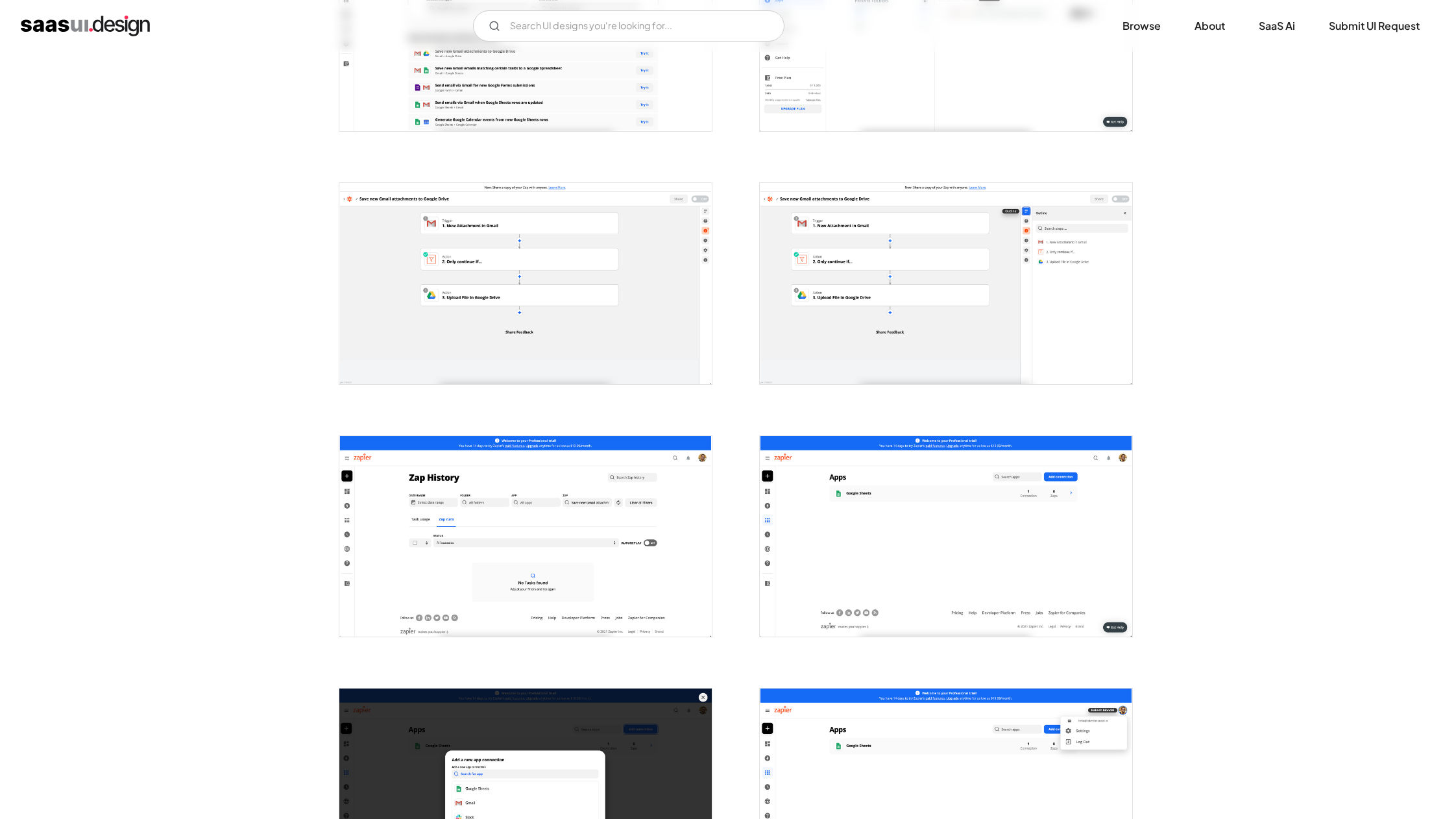
click at [635, 295] on img "open lightbox" at bounding box center [526, 284] width 372 height 201
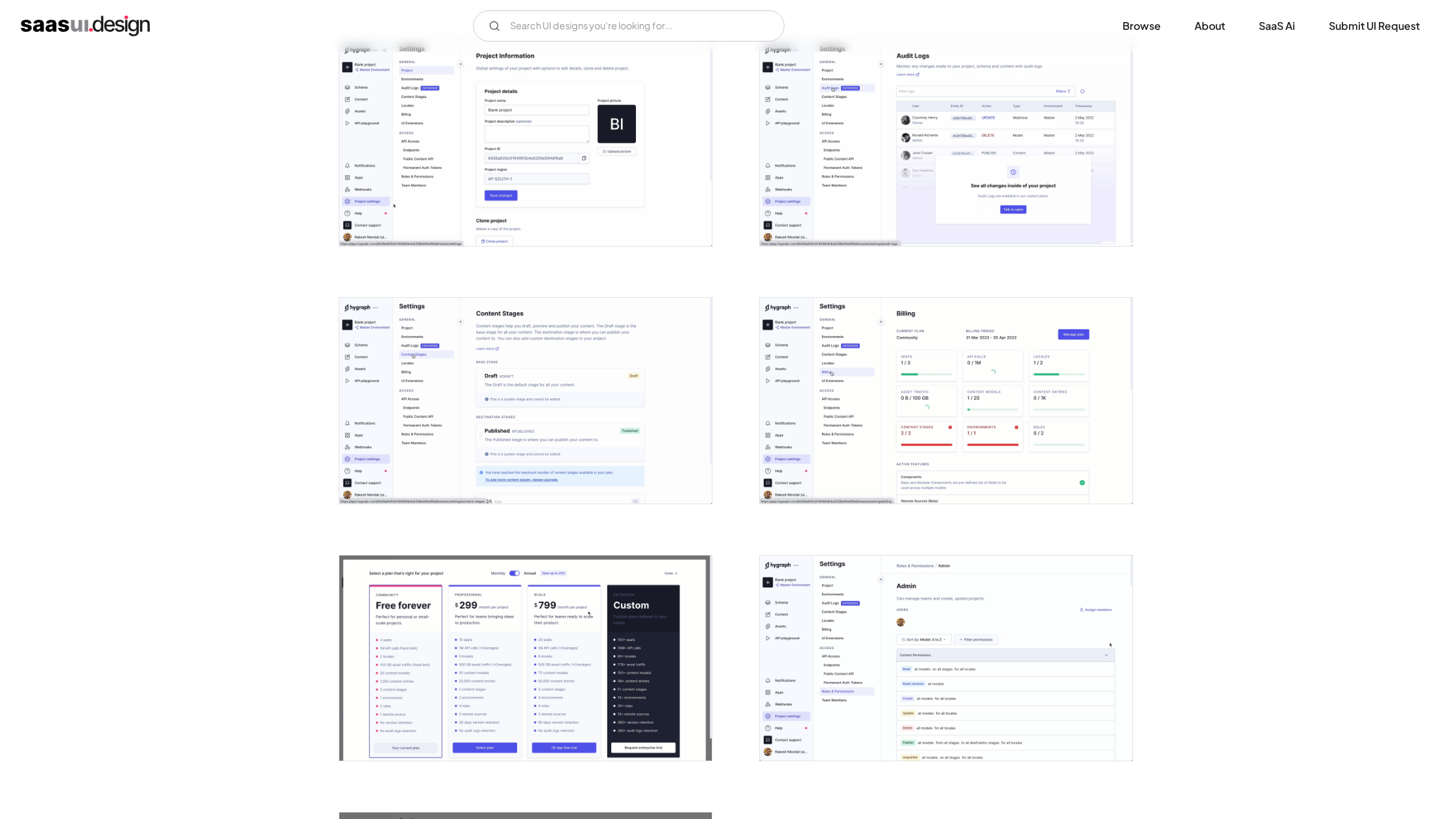
scroll to position [2591, 0]
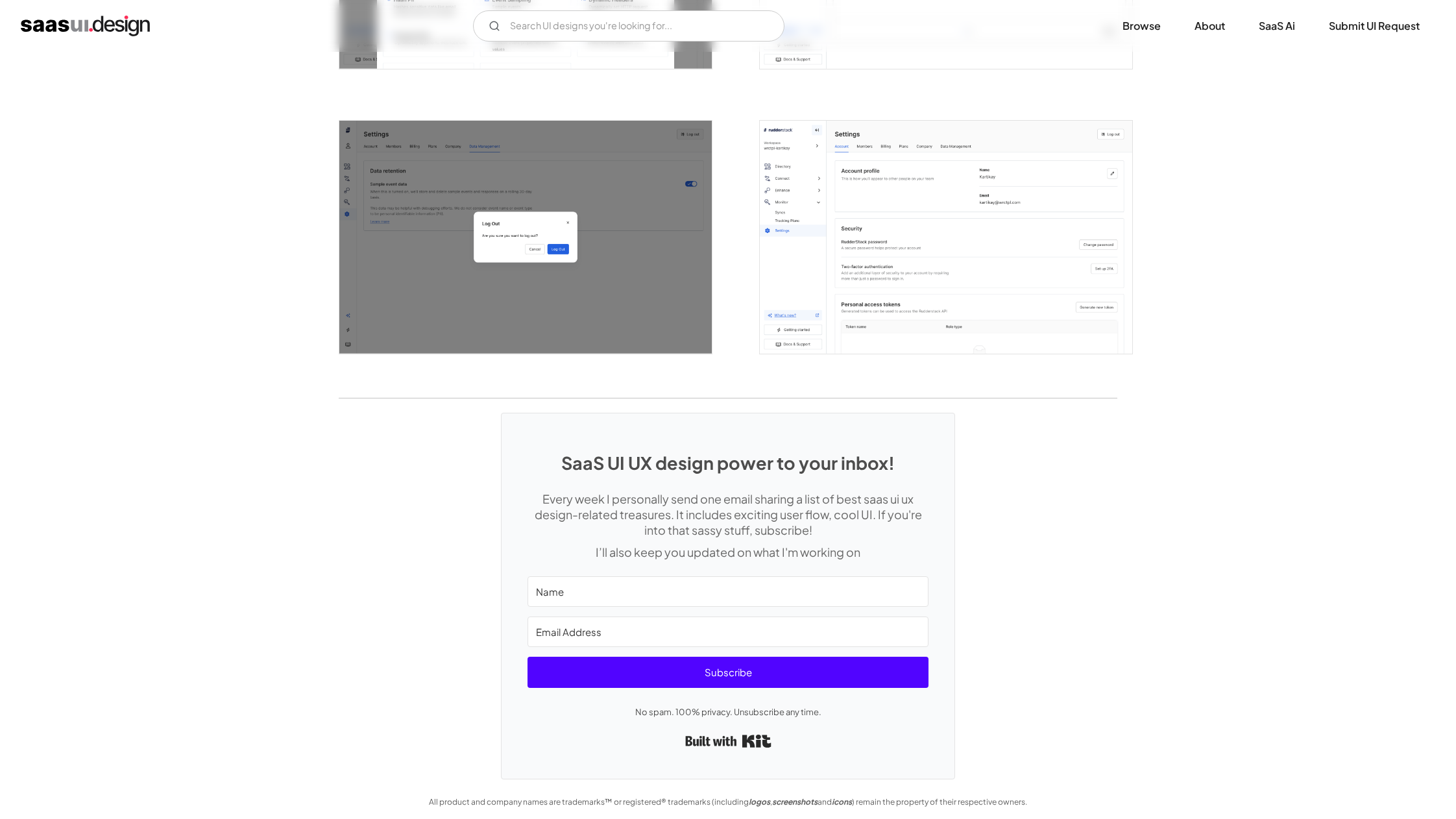
scroll to position [2468, 0]
